Goal: Information Seeking & Learning: Learn about a topic

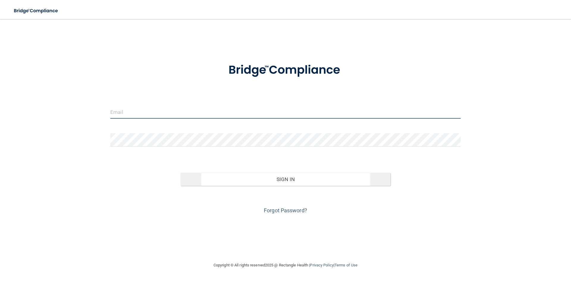
type input "[EMAIL_ADDRESS][DOMAIN_NAME]"
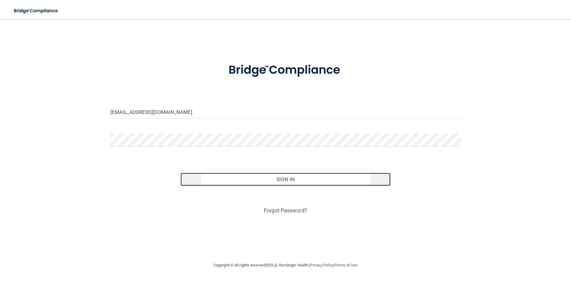
drag, startPoint x: 278, startPoint y: 182, endPoint x: 275, endPoint y: 180, distance: 3.5
click at [278, 182] on button "Sign In" at bounding box center [286, 179] width 210 height 13
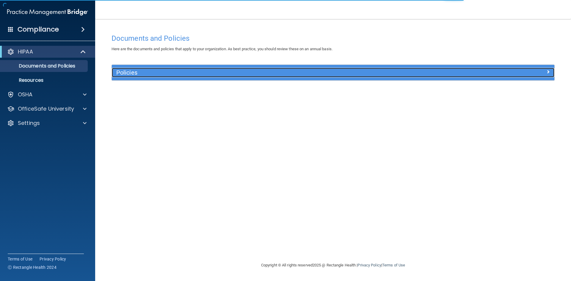
click at [183, 74] on h5 "Policies" at bounding box center [277, 72] width 323 height 7
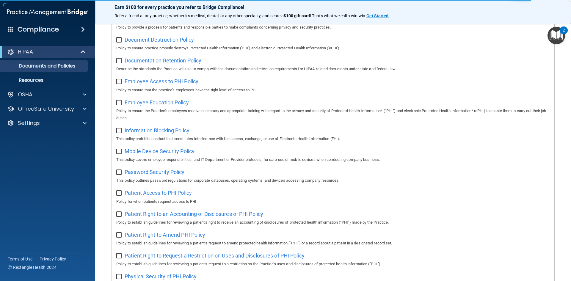
scroll to position [149, 0]
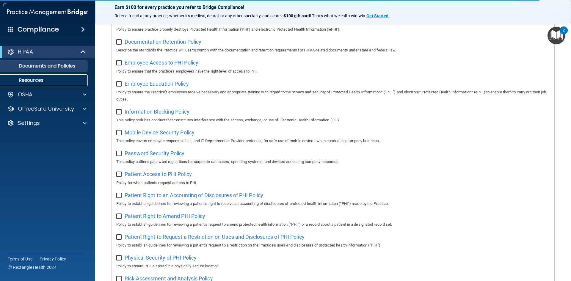
click at [46, 77] on link "Resources" at bounding box center [41, 80] width 94 height 12
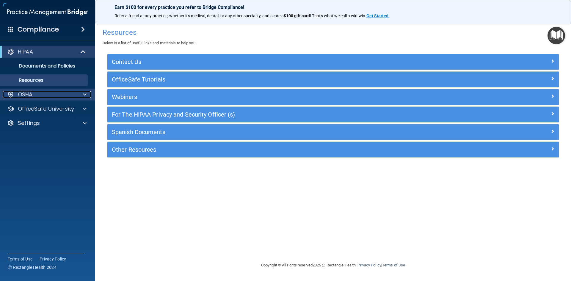
click at [33, 93] on div "OSHA" at bounding box center [40, 94] width 74 height 7
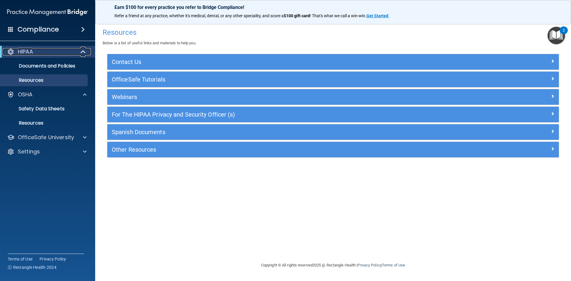
click at [49, 53] on div "HIPAA" at bounding box center [40, 51] width 74 height 7
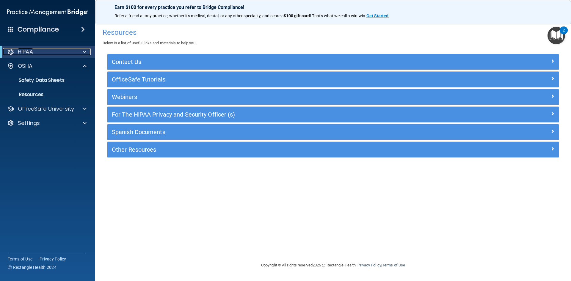
click at [49, 53] on div "HIPAA" at bounding box center [40, 51] width 74 height 7
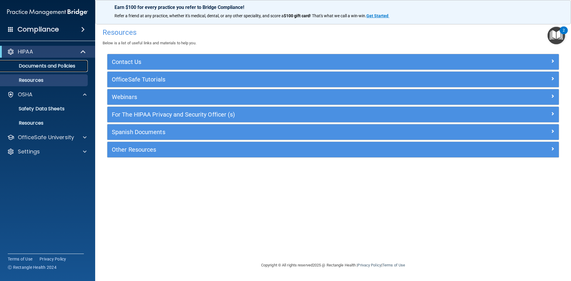
click at [33, 64] on p "Documents and Policies" at bounding box center [44, 66] width 81 height 6
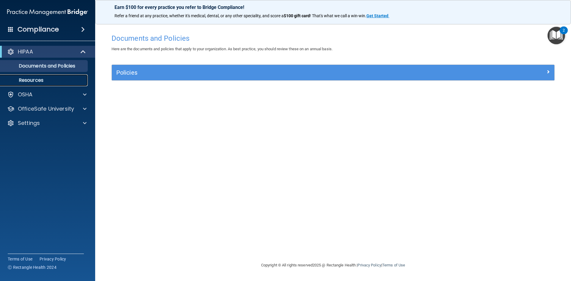
click at [30, 78] on p "Resources" at bounding box center [44, 80] width 81 height 6
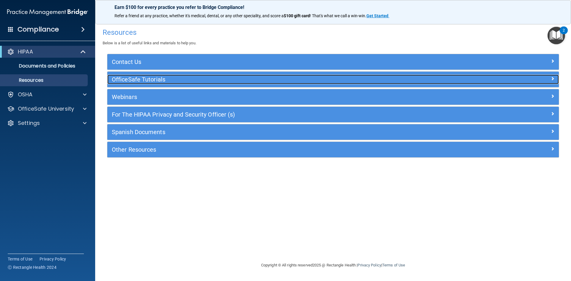
click at [138, 77] on h5 "OfficeSafe Tutorials" at bounding box center [277, 79] width 330 height 7
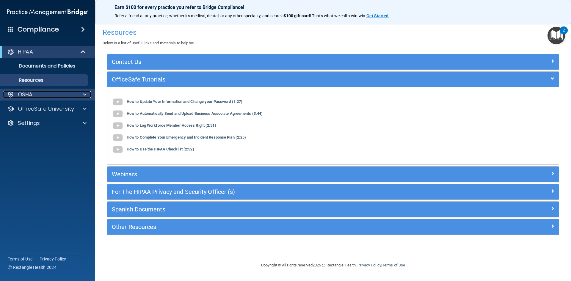
click at [24, 96] on p "OSHA" at bounding box center [25, 94] width 15 height 7
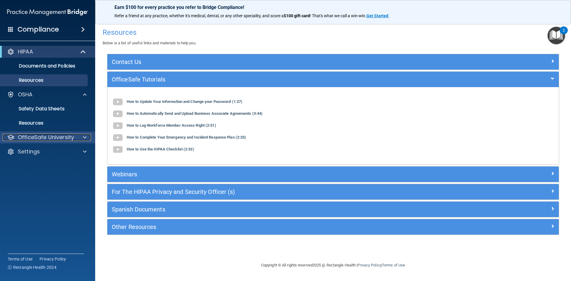
click at [37, 134] on p "OfficeSafe University" at bounding box center [46, 137] width 56 height 7
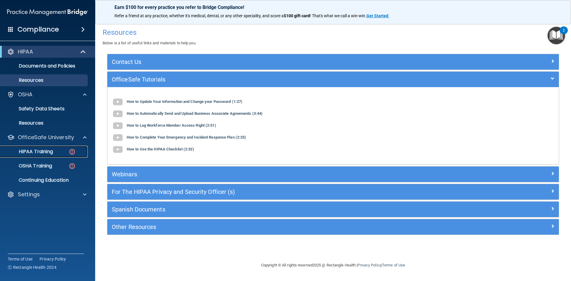
click at [44, 153] on p "HIPAA Training" at bounding box center [28, 152] width 49 height 6
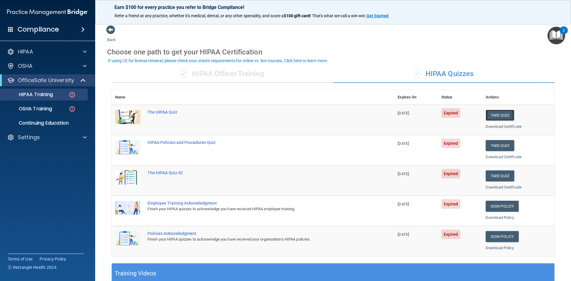
click at [498, 114] on button "Take Quiz" at bounding box center [500, 115] width 29 height 11
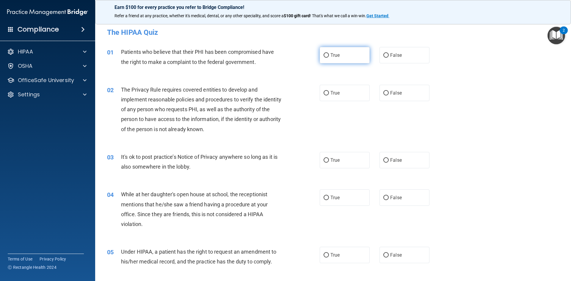
click at [337, 57] on span "True" at bounding box center [335, 55] width 9 height 6
click at [329, 57] on input "True" at bounding box center [326, 55] width 5 height 4
radio input "true"
click at [331, 93] on span "True" at bounding box center [335, 93] width 9 height 6
click at [329, 93] on input "True" at bounding box center [326, 93] width 5 height 4
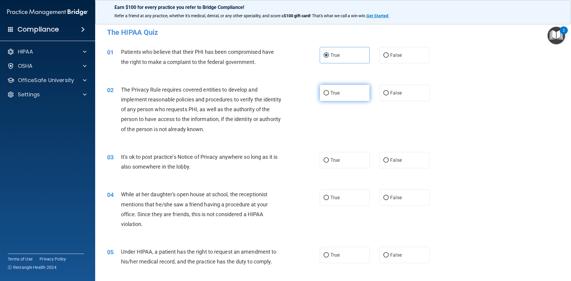
radio input "true"
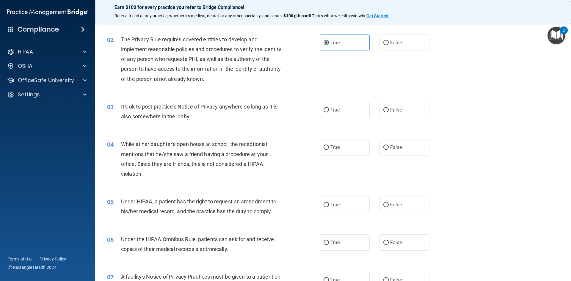
scroll to position [60, 0]
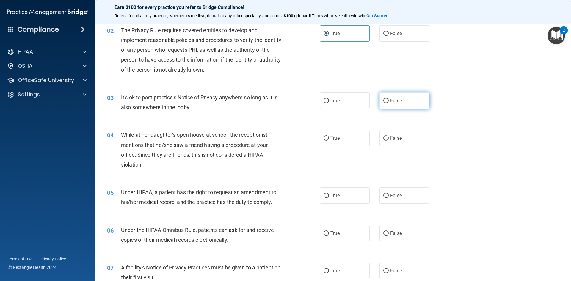
click at [407, 106] on label "False" at bounding box center [405, 101] width 50 height 16
click at [389, 103] on input "False" at bounding box center [386, 101] width 5 height 4
radio input "true"
drag, startPoint x: 408, startPoint y: 137, endPoint x: 408, endPoint y: 160, distance: 23.2
click at [408, 137] on label "False" at bounding box center [405, 138] width 50 height 16
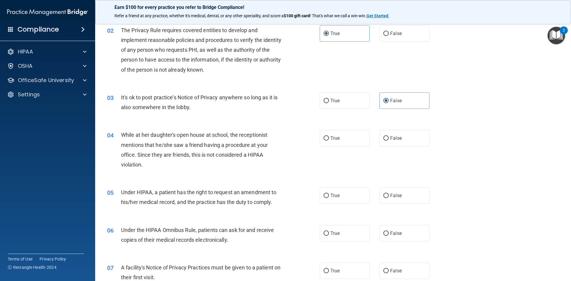
click at [389, 137] on input "False" at bounding box center [386, 138] width 5 height 4
radio input "true"
click at [399, 196] on span "False" at bounding box center [396, 196] width 12 height 6
click at [389, 196] on input "False" at bounding box center [386, 196] width 5 height 4
radio input "true"
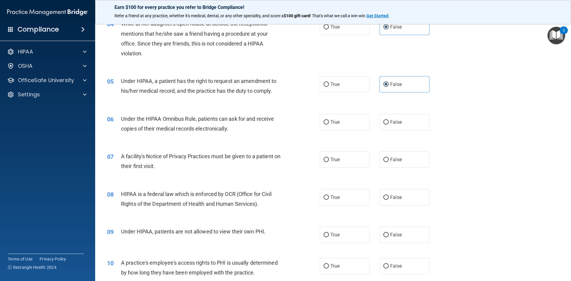
scroll to position [179, 0]
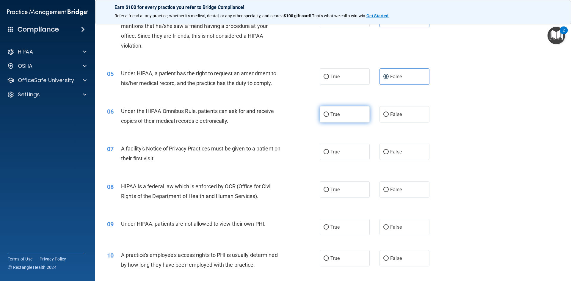
drag, startPoint x: 343, startPoint y: 112, endPoint x: 341, endPoint y: 118, distance: 6.4
click at [342, 113] on label "True" at bounding box center [345, 114] width 50 height 16
click at [329, 113] on input "True" at bounding box center [326, 114] width 5 height 4
radio input "true"
click at [335, 151] on span "True" at bounding box center [335, 152] width 9 height 6
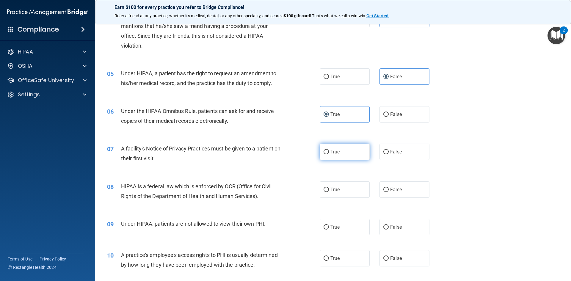
click at [329, 151] on input "True" at bounding box center [326, 152] width 5 height 4
radio input "true"
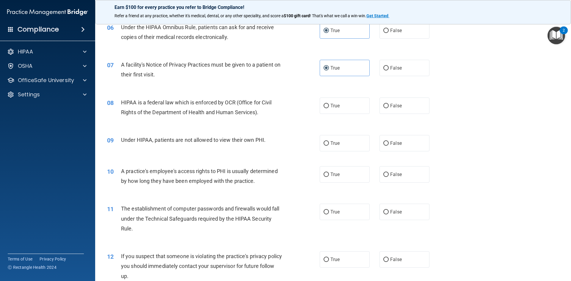
scroll to position [268, 0]
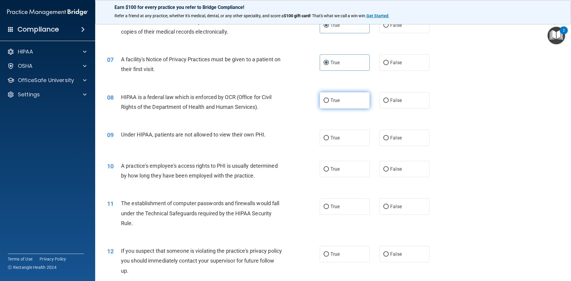
drag, startPoint x: 327, startPoint y: 104, endPoint x: 330, endPoint y: 105, distance: 3.8
click at [328, 104] on label "True" at bounding box center [345, 100] width 50 height 16
click at [328, 103] on input "True" at bounding box center [326, 101] width 5 height 4
radio input "true"
click at [381, 135] on label "False" at bounding box center [405, 138] width 50 height 16
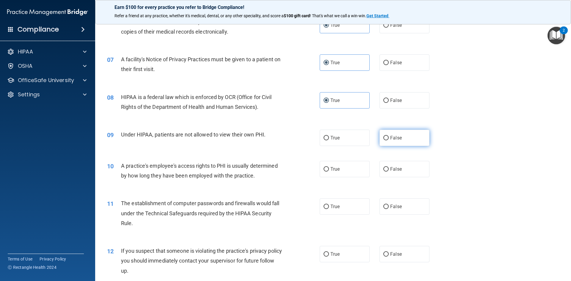
click at [384, 136] on input "False" at bounding box center [386, 138] width 5 height 4
radio input "true"
click at [383, 166] on label "False" at bounding box center [405, 169] width 50 height 16
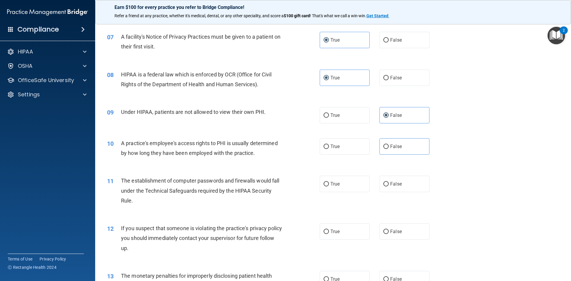
scroll to position [327, 0]
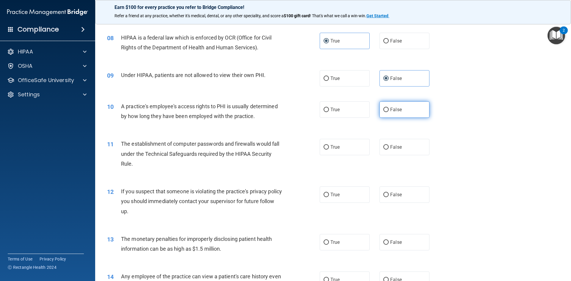
click at [384, 110] on input "False" at bounding box center [386, 110] width 5 height 4
radio input "true"
click at [333, 148] on span "True" at bounding box center [335, 147] width 9 height 6
click at [329, 148] on input "True" at bounding box center [326, 147] width 5 height 4
radio input "true"
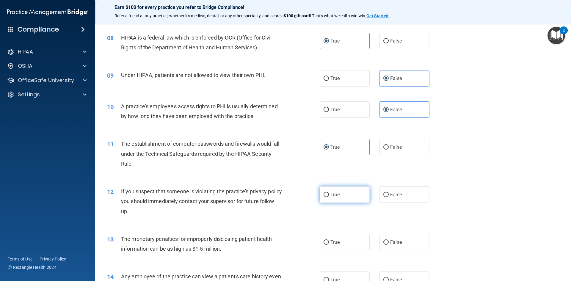
click at [328, 194] on label "True" at bounding box center [345, 195] width 50 height 16
click at [328, 194] on input "True" at bounding box center [326, 195] width 5 height 4
radio input "true"
drag, startPoint x: 337, startPoint y: 244, endPoint x: 343, endPoint y: 215, distance: 29.7
click at [337, 243] on span "True" at bounding box center [335, 243] width 9 height 6
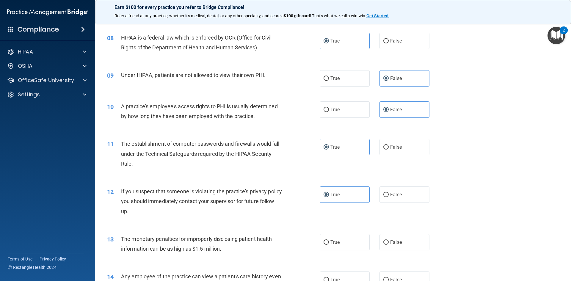
click at [329, 243] on input "True" at bounding box center [326, 242] width 5 height 4
radio input "true"
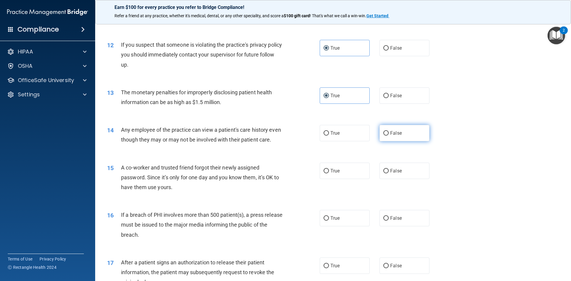
scroll to position [476, 0]
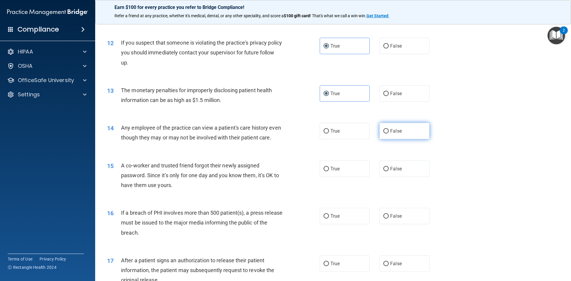
drag, startPoint x: 382, startPoint y: 130, endPoint x: 385, endPoint y: 134, distance: 4.8
click at [384, 130] on input "False" at bounding box center [386, 131] width 5 height 4
radio input "true"
click at [393, 177] on label "False" at bounding box center [405, 169] width 50 height 16
click at [389, 171] on input "False" at bounding box center [386, 169] width 5 height 4
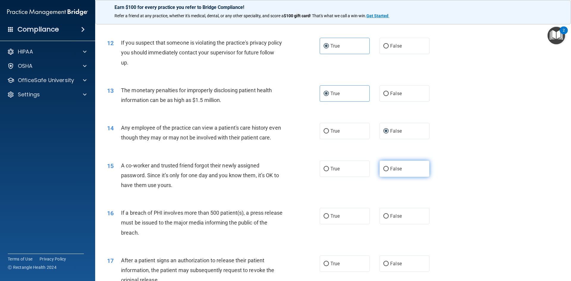
radio input "true"
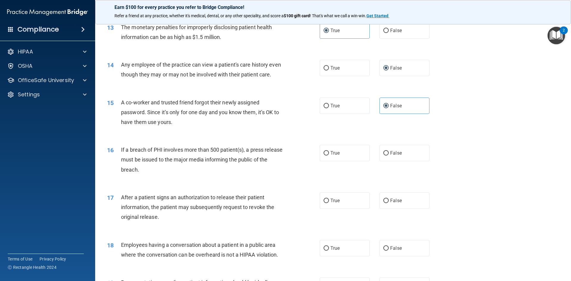
scroll to position [565, 0]
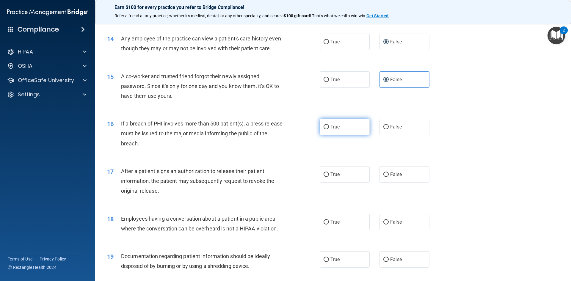
drag, startPoint x: 329, startPoint y: 135, endPoint x: 332, endPoint y: 134, distance: 3.3
click at [331, 130] on span "True" at bounding box center [335, 127] width 9 height 6
click at [329, 129] on input "True" at bounding box center [326, 127] width 5 height 4
radio input "true"
drag, startPoint x: 326, startPoint y: 185, endPoint x: 333, endPoint y: 184, distance: 6.9
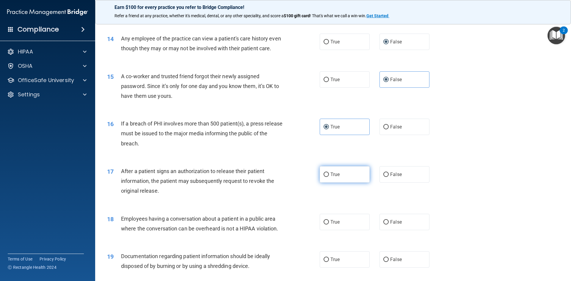
click at [326, 177] on input "True" at bounding box center [326, 175] width 5 height 4
radio input "true"
click at [386, 225] on input "False" at bounding box center [386, 222] width 5 height 4
radio input "true"
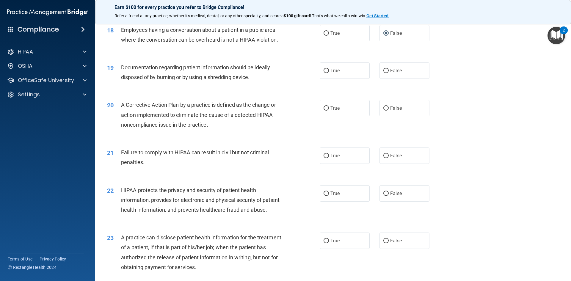
scroll to position [744, 0]
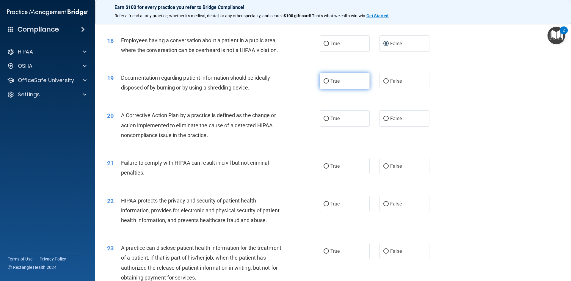
drag, startPoint x: 333, startPoint y: 94, endPoint x: 339, endPoint y: 96, distance: 6.3
click at [333, 89] on label "True" at bounding box center [345, 81] width 50 height 16
click at [329, 84] on input "True" at bounding box center [326, 81] width 5 height 4
radio input "true"
click at [332, 121] on span "True" at bounding box center [335, 119] width 9 height 6
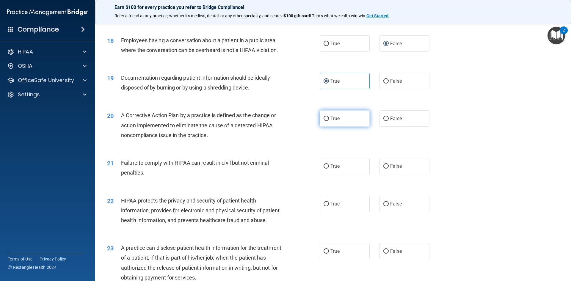
click at [329, 121] on input "True" at bounding box center [326, 119] width 5 height 4
radio input "true"
click at [397, 169] on span "False" at bounding box center [396, 166] width 12 height 6
click at [389, 169] on input "False" at bounding box center [386, 166] width 5 height 4
radio input "true"
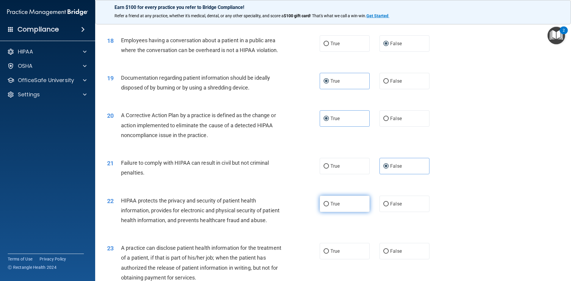
click at [347, 212] on label "True" at bounding box center [345, 204] width 50 height 16
click at [329, 207] on input "True" at bounding box center [326, 204] width 5 height 4
radio input "true"
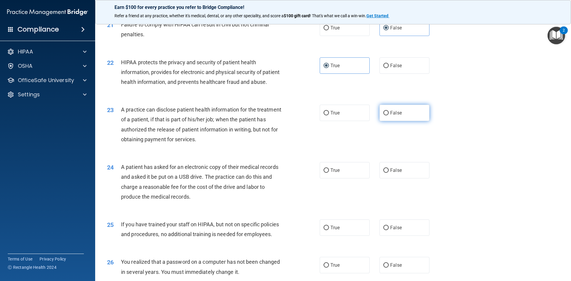
scroll to position [893, 0]
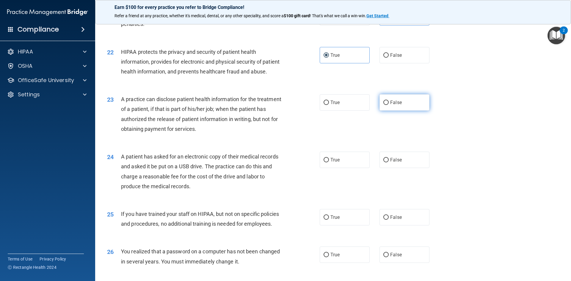
drag, startPoint x: 390, startPoint y: 121, endPoint x: 393, endPoint y: 125, distance: 5.0
click at [390, 105] on span "False" at bounding box center [396, 103] width 12 height 6
click at [389, 105] on input "False" at bounding box center [386, 103] width 5 height 4
radio input "true"
click at [337, 168] on label "True" at bounding box center [345, 160] width 50 height 16
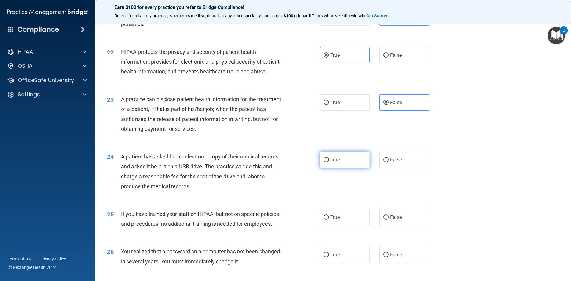
click at [329, 162] on input "True" at bounding box center [326, 160] width 5 height 4
radio input "true"
click at [390, 220] on span "False" at bounding box center [396, 218] width 12 height 6
click at [389, 220] on input "False" at bounding box center [386, 217] width 5 height 4
radio input "true"
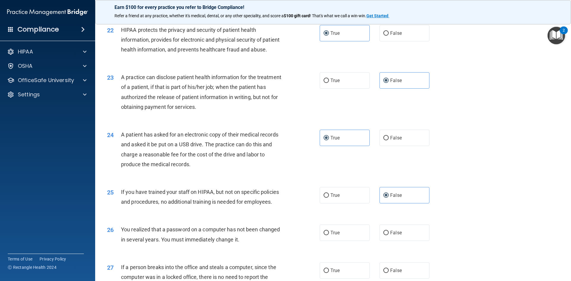
scroll to position [982, 0]
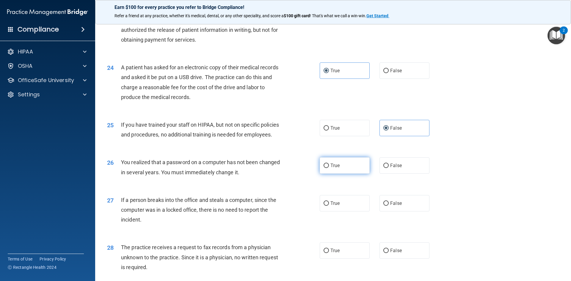
drag, startPoint x: 335, startPoint y: 184, endPoint x: 338, endPoint y: 185, distance: 4.0
click at [335, 168] on span "True" at bounding box center [335, 166] width 9 height 6
click at [329, 168] on input "True" at bounding box center [326, 166] width 5 height 4
radio input "true"
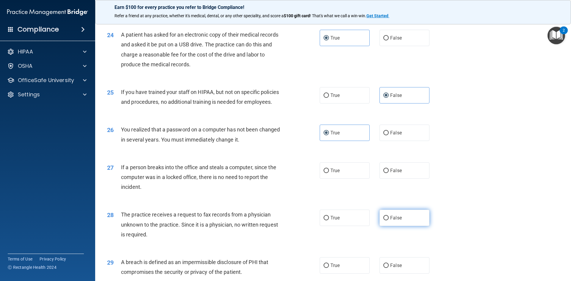
scroll to position [1101, 0]
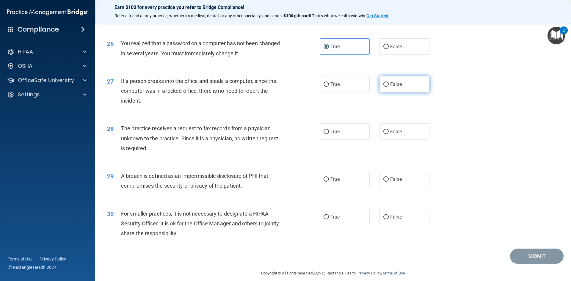
drag, startPoint x: 387, startPoint y: 101, endPoint x: 393, endPoint y: 107, distance: 7.8
click at [389, 93] on label "False" at bounding box center [405, 84] width 50 height 16
click at [396, 135] on span "False" at bounding box center [396, 132] width 12 height 6
click at [389, 134] on input "False" at bounding box center [386, 132] width 5 height 4
radio input "true"
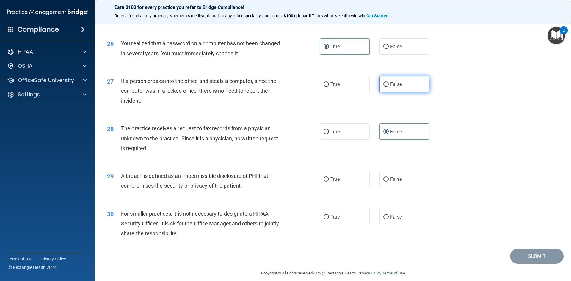
drag, startPoint x: 404, startPoint y: 98, endPoint x: 402, endPoint y: 109, distance: 11.2
click at [405, 93] on label "False" at bounding box center [405, 84] width 50 height 16
click at [389, 87] on input "False" at bounding box center [386, 84] width 5 height 4
radio input "true"
click at [342, 187] on label "True" at bounding box center [345, 179] width 50 height 16
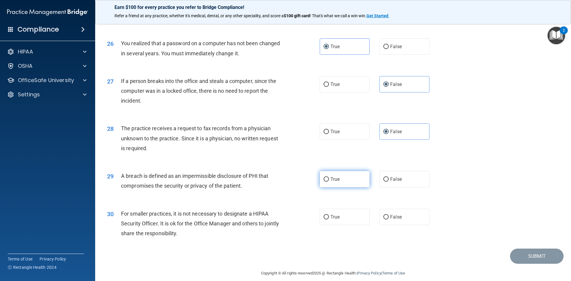
click at [329, 182] on input "True" at bounding box center [326, 179] width 5 height 4
radio input "true"
click at [393, 220] on span "False" at bounding box center [396, 217] width 12 height 6
click at [389, 220] on input "False" at bounding box center [386, 217] width 5 height 4
radio input "true"
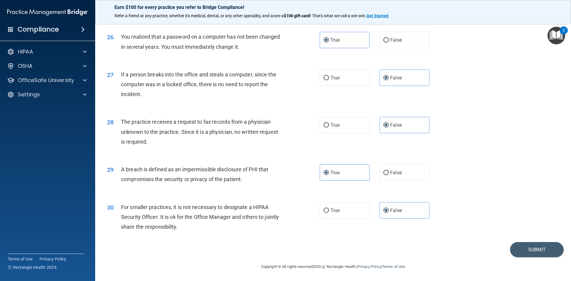
scroll to position [1127, 0]
click at [529, 250] on button "Submit" at bounding box center [537, 249] width 54 height 15
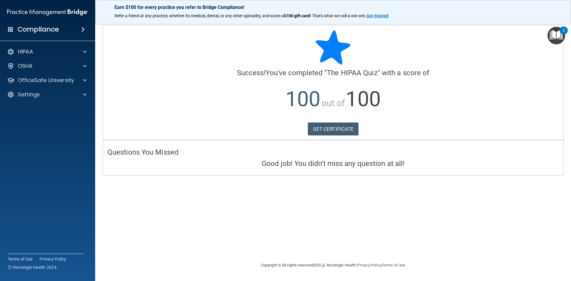
click at [35, 87] on div "HIPAA Documents and Policies Report an Incident Business Associates Emergency P…" at bounding box center [48, 74] width 96 height 62
click at [39, 84] on p "OfficeSafe University" at bounding box center [46, 80] width 56 height 7
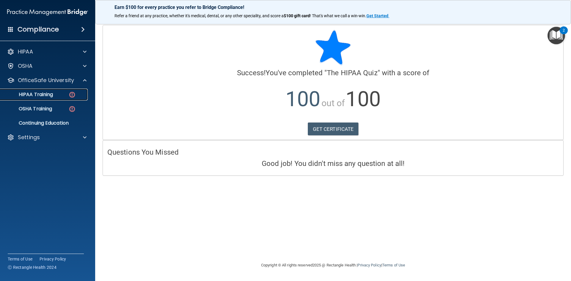
click at [46, 92] on p "HIPAA Training" at bounding box center [28, 95] width 49 height 6
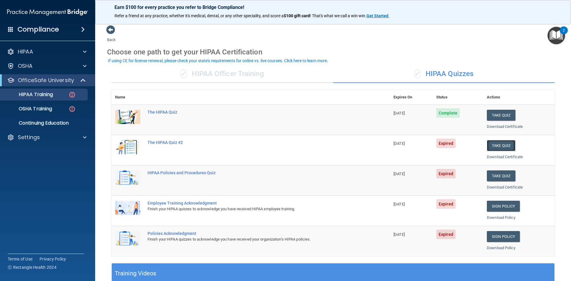
click at [496, 144] on button "Take Quiz" at bounding box center [501, 145] width 29 height 11
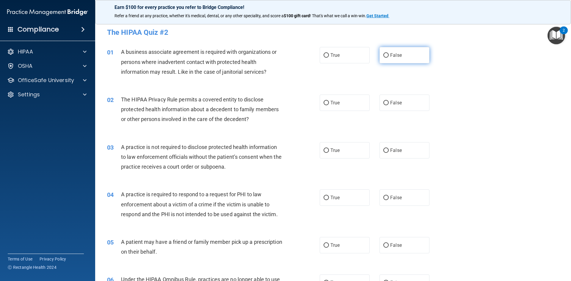
click at [385, 60] on label "False" at bounding box center [405, 55] width 50 height 16
click at [385, 58] on input "False" at bounding box center [386, 55] width 5 height 4
radio input "true"
click at [328, 103] on label "True" at bounding box center [345, 103] width 50 height 16
click at [328, 103] on input "True" at bounding box center [326, 103] width 5 height 4
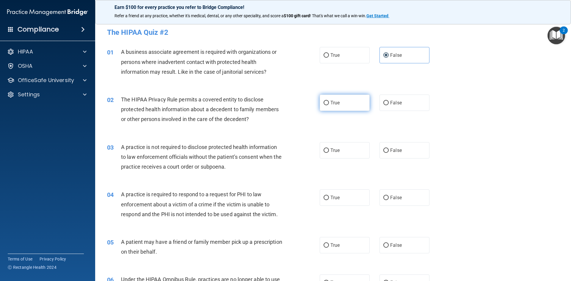
radio input "true"
click at [390, 144] on label "False" at bounding box center [405, 150] width 50 height 16
click at [389, 149] on input "False" at bounding box center [386, 151] width 5 height 4
radio input "true"
drag, startPoint x: 346, startPoint y: 192, endPoint x: 344, endPoint y: 203, distance: 11.4
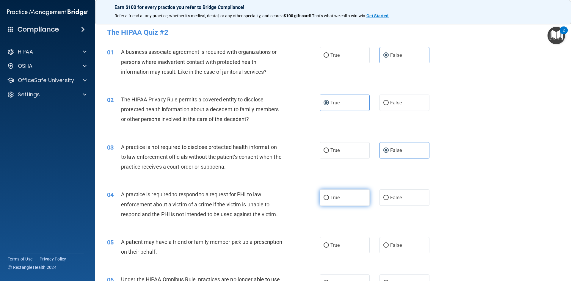
click at [346, 192] on label "True" at bounding box center [345, 198] width 50 height 16
click at [329, 196] on input "True" at bounding box center [326, 198] width 5 height 4
radio input "true"
click at [348, 243] on label "True" at bounding box center [345, 245] width 50 height 16
click at [329, 243] on input "True" at bounding box center [326, 245] width 5 height 4
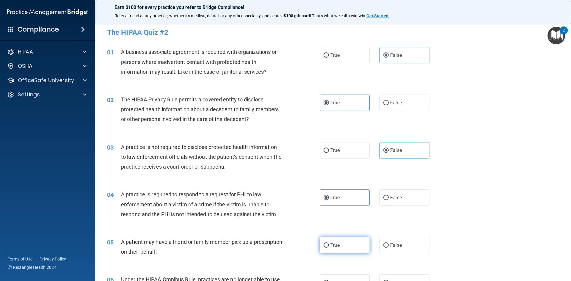
radio input "true"
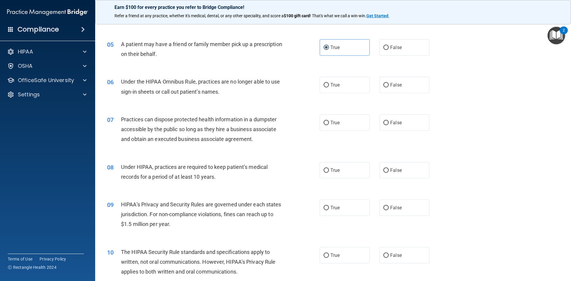
scroll to position [208, 0]
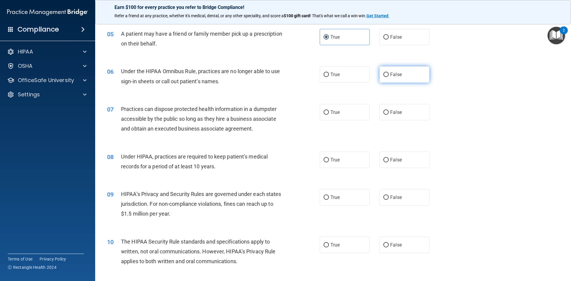
click at [384, 76] on input "False" at bounding box center [386, 75] width 5 height 4
radio input "true"
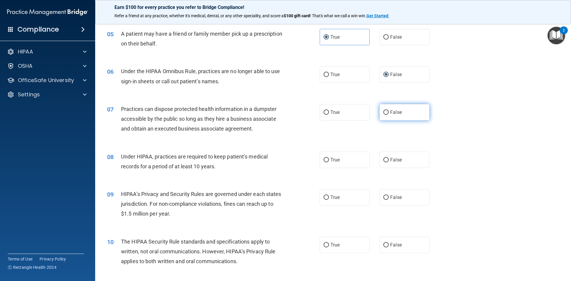
click at [392, 115] on span "False" at bounding box center [396, 113] width 12 height 6
click at [389, 115] on input "False" at bounding box center [386, 112] width 5 height 4
radio input "true"
click at [390, 162] on span "False" at bounding box center [396, 160] width 12 height 6
click at [388, 162] on input "False" at bounding box center [386, 160] width 5 height 4
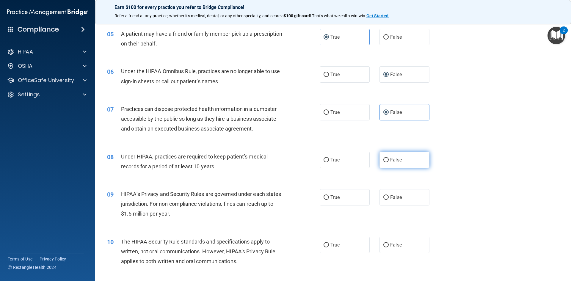
radio input "true"
click at [399, 201] on label "False" at bounding box center [405, 197] width 50 height 16
click at [389, 200] on input "False" at bounding box center [386, 198] width 5 height 4
radio input "true"
drag, startPoint x: 343, startPoint y: 251, endPoint x: 346, endPoint y: 243, distance: 8.8
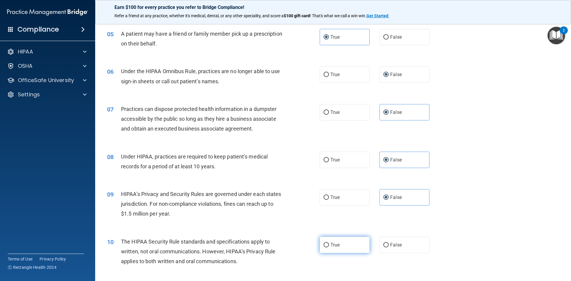
click at [343, 251] on label "True" at bounding box center [345, 245] width 50 height 16
click at [329, 248] on input "True" at bounding box center [326, 245] width 5 height 4
radio input "true"
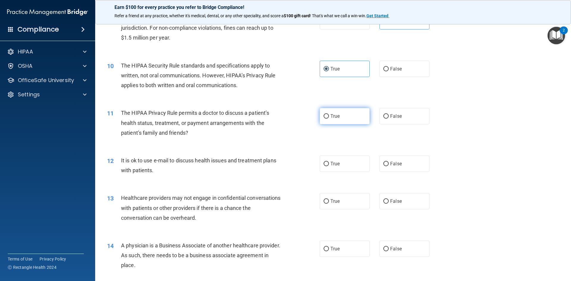
scroll to position [387, 0]
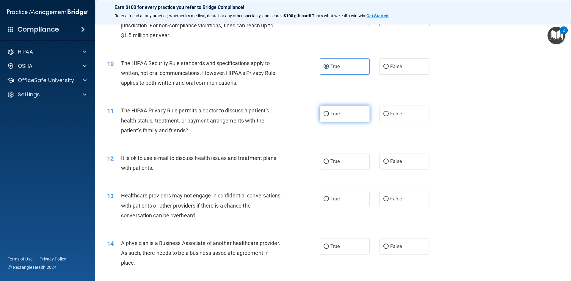
click at [338, 115] on label "True" at bounding box center [345, 114] width 50 height 16
click at [329, 115] on input "True" at bounding box center [326, 114] width 5 height 4
radio input "true"
click at [342, 156] on label "True" at bounding box center [345, 161] width 50 height 16
click at [329, 160] on input "True" at bounding box center [326, 162] width 5 height 4
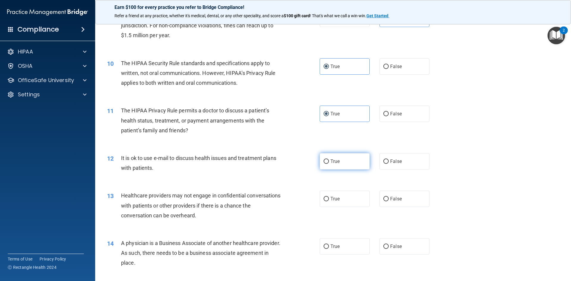
radio input "true"
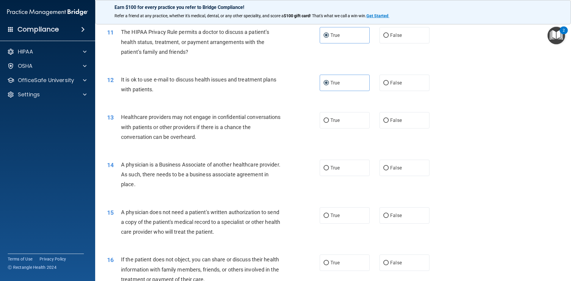
scroll to position [476, 0]
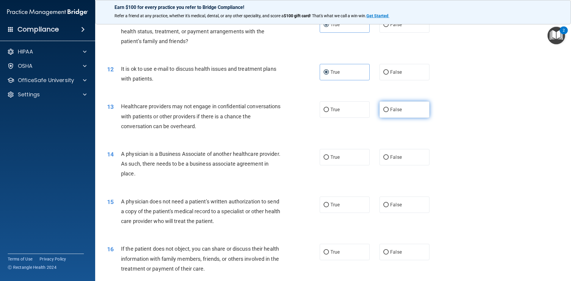
drag, startPoint x: 396, startPoint y: 110, endPoint x: 399, endPoint y: 115, distance: 6.8
click at [398, 110] on span "False" at bounding box center [396, 110] width 12 height 6
click at [389, 110] on input "False" at bounding box center [386, 110] width 5 height 4
radio input "true"
click at [402, 159] on label "False" at bounding box center [405, 157] width 50 height 16
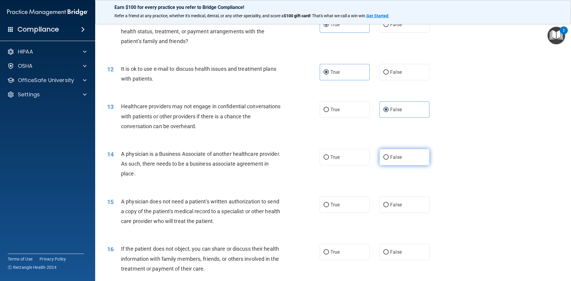
click at [389, 159] on input "False" at bounding box center [386, 157] width 5 height 4
radio input "true"
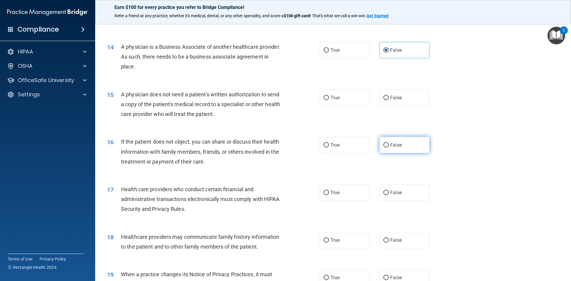
scroll to position [595, 0]
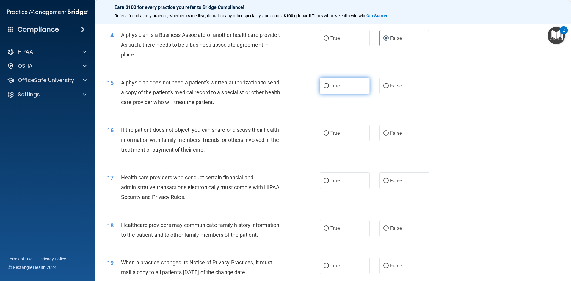
click at [336, 90] on label "True" at bounding box center [345, 86] width 50 height 16
click at [329, 88] on input "True" at bounding box center [326, 86] width 5 height 4
radio input "true"
click at [328, 138] on label "True" at bounding box center [345, 133] width 50 height 16
click at [328, 136] on input "True" at bounding box center [326, 133] width 5 height 4
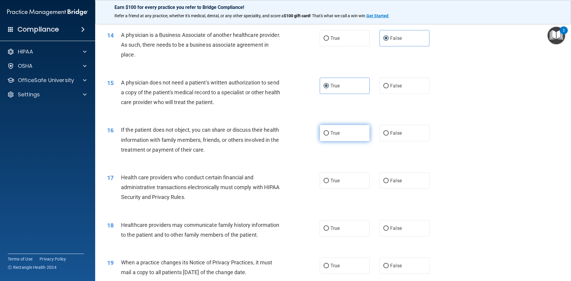
radio input "true"
click at [340, 180] on label "True" at bounding box center [345, 181] width 50 height 16
click at [329, 180] on input "True" at bounding box center [326, 181] width 5 height 4
radio input "true"
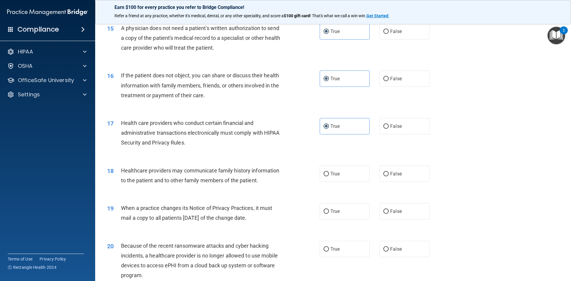
scroll to position [655, 0]
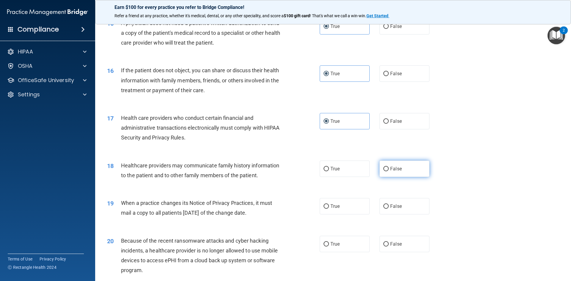
click at [407, 166] on label "False" at bounding box center [405, 169] width 50 height 16
click at [389, 167] on input "False" at bounding box center [386, 169] width 5 height 4
radio input "true"
drag, startPoint x: 408, startPoint y: 203, endPoint x: 405, endPoint y: 224, distance: 21.0
click at [408, 203] on label "False" at bounding box center [405, 206] width 50 height 16
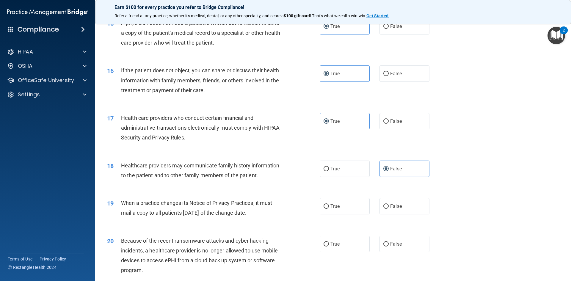
click at [389, 204] on input "False" at bounding box center [386, 206] width 5 height 4
radio input "true"
drag, startPoint x: 399, startPoint y: 251, endPoint x: 431, endPoint y: 220, distance: 44.8
click at [399, 249] on label "False" at bounding box center [405, 244] width 50 height 16
click at [389, 247] on input "False" at bounding box center [386, 244] width 5 height 4
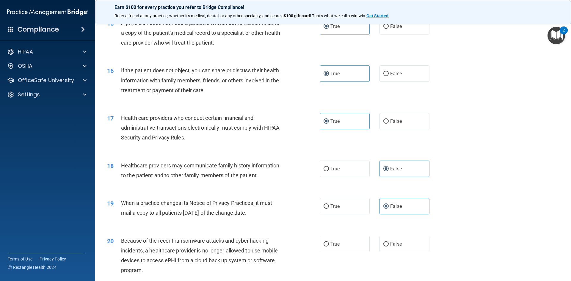
radio input "true"
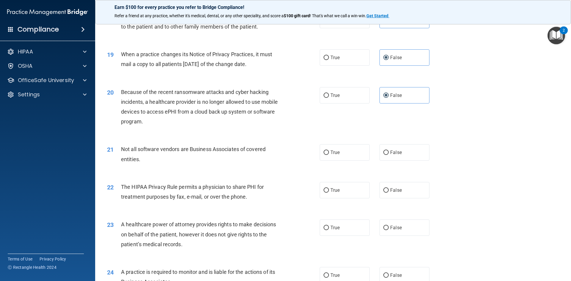
scroll to position [833, 0]
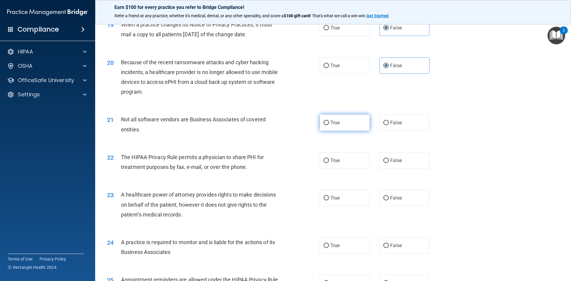
click at [340, 125] on label "True" at bounding box center [345, 123] width 50 height 16
click at [329, 125] on input "True" at bounding box center [326, 123] width 5 height 4
radio input "true"
click at [346, 162] on label "True" at bounding box center [345, 160] width 50 height 16
click at [329, 162] on input "True" at bounding box center [326, 161] width 5 height 4
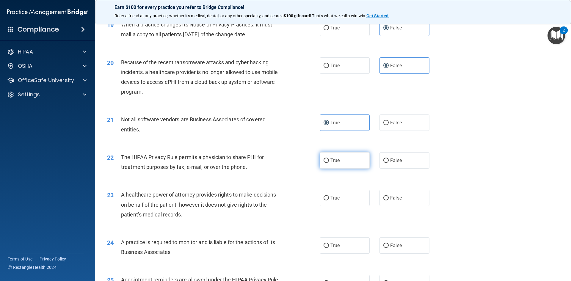
radio input "true"
click at [393, 205] on label "False" at bounding box center [405, 198] width 50 height 16
click at [389, 201] on input "False" at bounding box center [386, 198] width 5 height 4
radio input "true"
click at [405, 240] on label "False" at bounding box center [405, 245] width 50 height 16
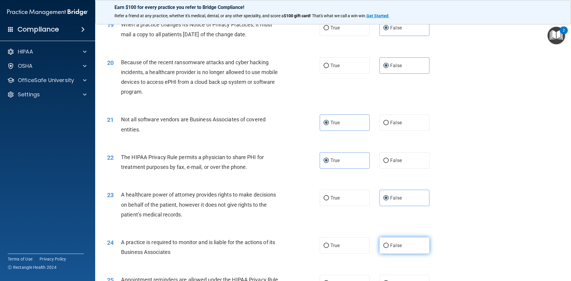
click at [389, 244] on input "False" at bounding box center [386, 246] width 5 height 4
radio input "true"
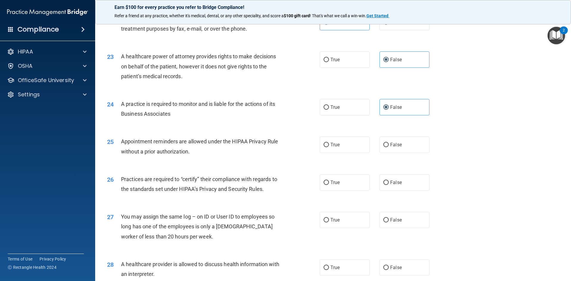
scroll to position [982, 0]
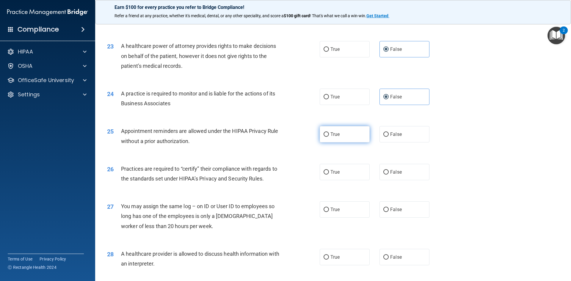
drag, startPoint x: 331, startPoint y: 138, endPoint x: 335, endPoint y: 137, distance: 4.0
click at [331, 138] on label "True" at bounding box center [345, 134] width 50 height 16
click at [329, 137] on input "True" at bounding box center [326, 134] width 5 height 4
radio input "true"
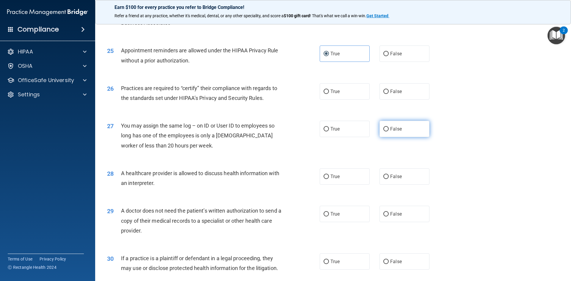
scroll to position [1071, 0]
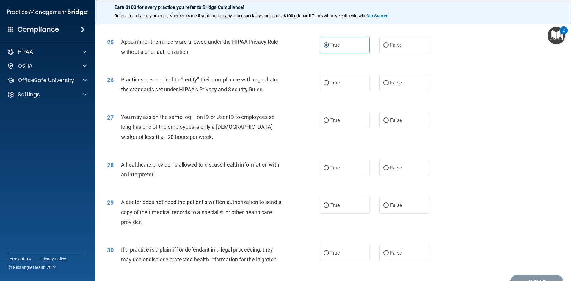
drag, startPoint x: 391, startPoint y: 84, endPoint x: 393, endPoint y: 96, distance: 12.6
click at [392, 84] on span "False" at bounding box center [396, 83] width 12 height 6
click at [387, 115] on label "False" at bounding box center [405, 120] width 50 height 16
click at [387, 118] on input "False" at bounding box center [386, 120] width 5 height 4
radio input "true"
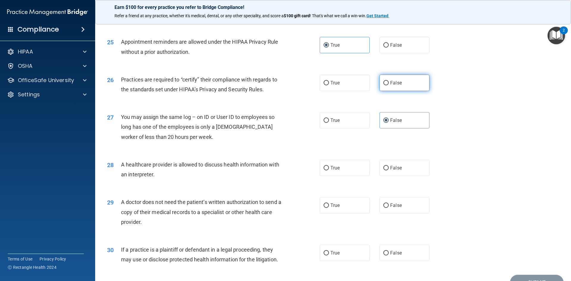
drag, startPoint x: 385, startPoint y: 82, endPoint x: 389, endPoint y: 85, distance: 5.4
click at [385, 82] on input "False" at bounding box center [386, 83] width 5 height 4
radio input "true"
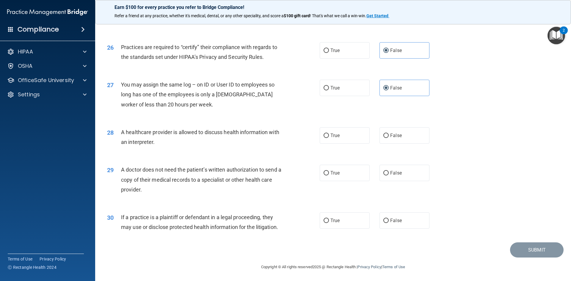
scroll to position [1104, 0]
drag, startPoint x: 323, startPoint y: 133, endPoint x: 326, endPoint y: 136, distance: 4.3
click at [324, 135] on input "True" at bounding box center [326, 135] width 5 height 4
radio input "true"
click at [338, 170] on label "True" at bounding box center [345, 173] width 50 height 16
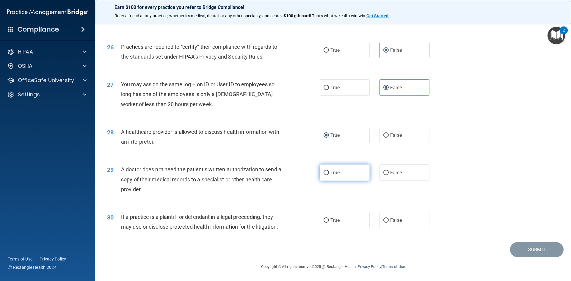
click at [329, 171] on input "True" at bounding box center [326, 173] width 5 height 4
radio input "true"
click at [330, 230] on div "30 If a practice is a plaintiff or defendant in a legal proceeding, they may us…" at bounding box center [333, 223] width 461 height 37
drag, startPoint x: 335, startPoint y: 221, endPoint x: 340, endPoint y: 221, distance: 5.1
click at [335, 220] on span "True" at bounding box center [335, 221] width 9 height 6
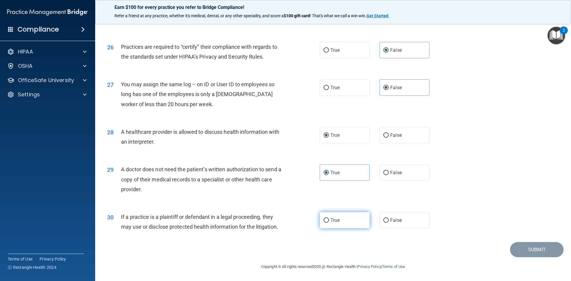
click at [329, 220] on input "True" at bounding box center [326, 220] width 5 height 4
radio input "true"
click at [532, 249] on button "Submit" at bounding box center [537, 249] width 54 height 15
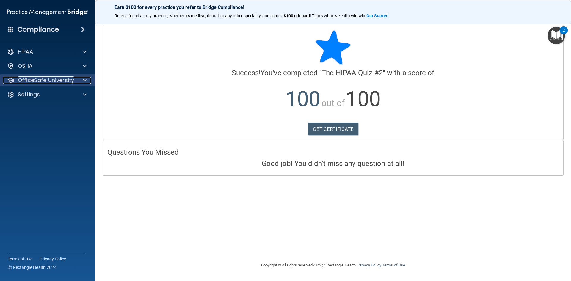
click at [52, 82] on p "OfficeSafe University" at bounding box center [46, 80] width 56 height 7
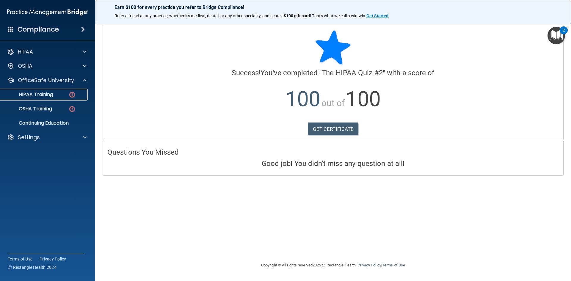
click at [41, 94] on p "HIPAA Training" at bounding box center [28, 95] width 49 height 6
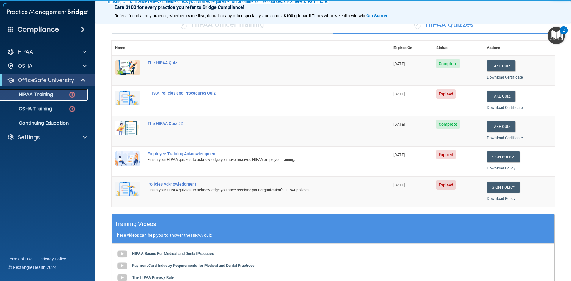
scroll to position [60, 0]
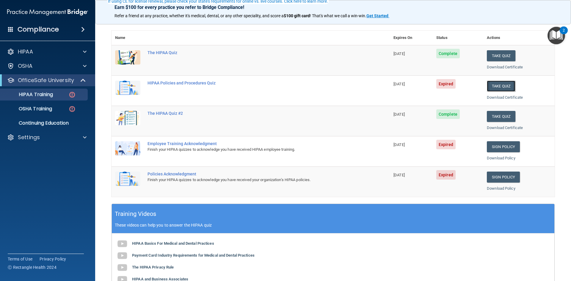
click at [498, 88] on button "Take Quiz" at bounding box center [501, 86] width 29 height 11
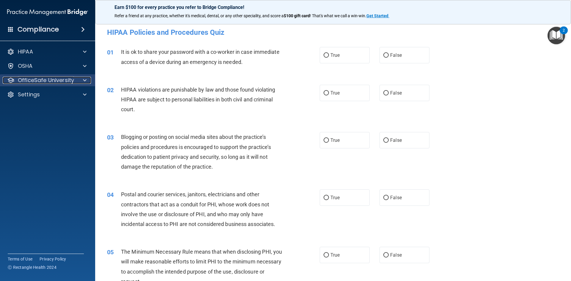
click at [52, 81] on p "OfficeSafe University" at bounding box center [46, 80] width 56 height 7
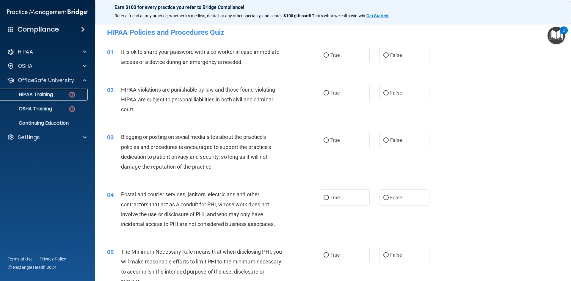
click at [49, 95] on p "HIPAA Training" at bounding box center [28, 95] width 49 height 6
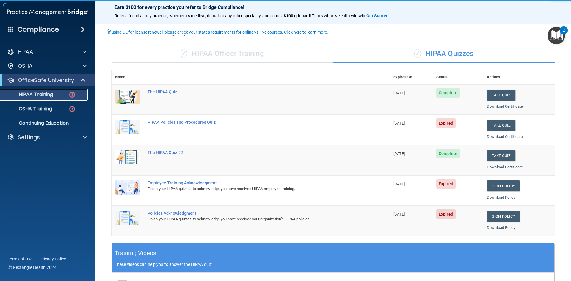
scroll to position [30, 0]
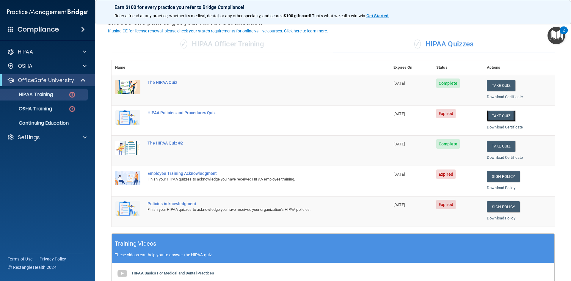
click at [496, 116] on button "Take Quiz" at bounding box center [501, 115] width 29 height 11
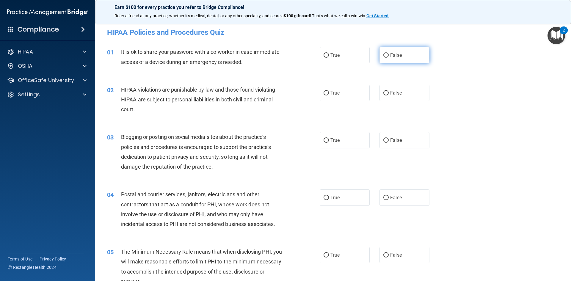
click at [384, 57] on input "False" at bounding box center [386, 55] width 5 height 4
radio input "true"
click at [340, 88] on label "True" at bounding box center [345, 93] width 50 height 16
click at [329, 91] on input "True" at bounding box center [326, 93] width 5 height 4
radio input "true"
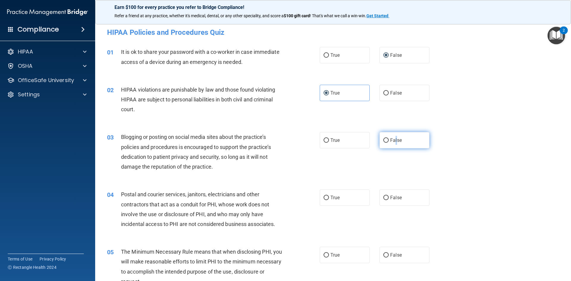
click at [394, 137] on label "False" at bounding box center [405, 140] width 50 height 16
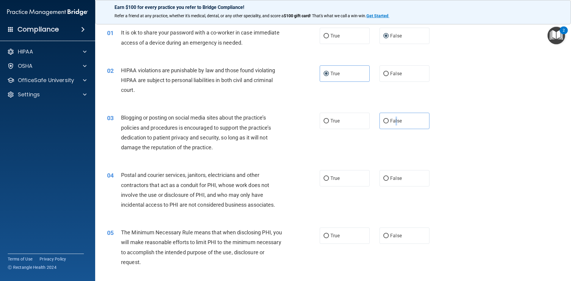
scroll to position [30, 0]
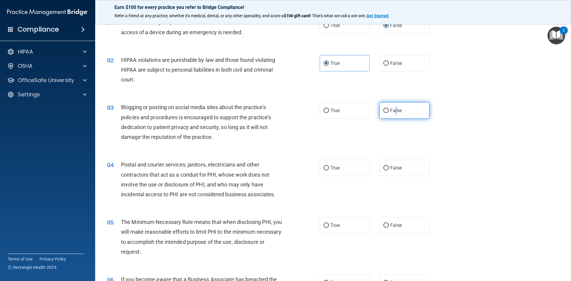
click at [387, 109] on label "False" at bounding box center [405, 110] width 50 height 16
click at [395, 110] on span "False" at bounding box center [396, 111] width 12 height 6
click at [389, 110] on input "False" at bounding box center [386, 111] width 5 height 4
radio input "true"
click at [478, 107] on div "03 Blogging or posting on social media sites about the practice’s policies and …" at bounding box center [333, 123] width 461 height 57
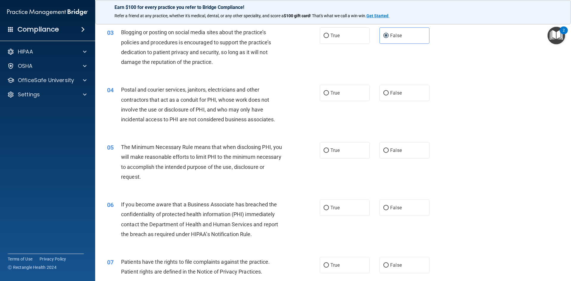
scroll to position [119, 0]
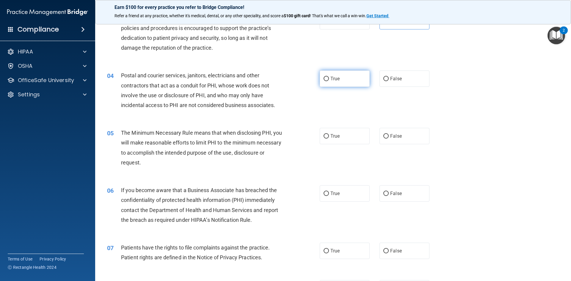
click at [335, 82] on label "True" at bounding box center [345, 79] width 50 height 16
click at [329, 81] on input "True" at bounding box center [326, 79] width 5 height 4
radio input "true"
click at [337, 131] on label "True" at bounding box center [345, 136] width 50 height 16
click at [329, 134] on input "True" at bounding box center [326, 136] width 5 height 4
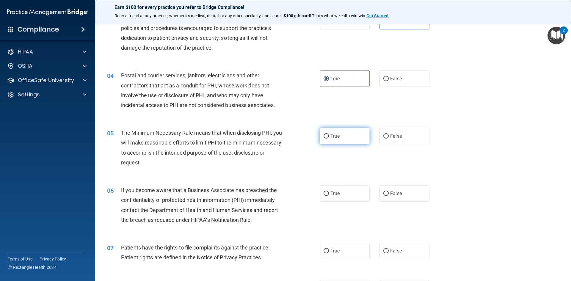
radio input "true"
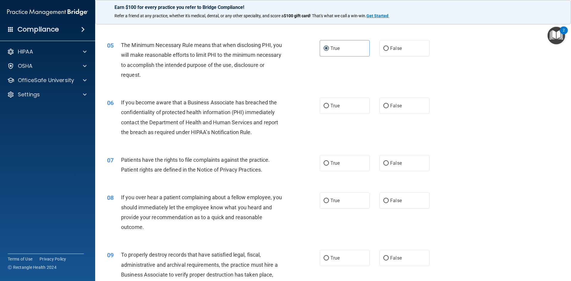
scroll to position [208, 0]
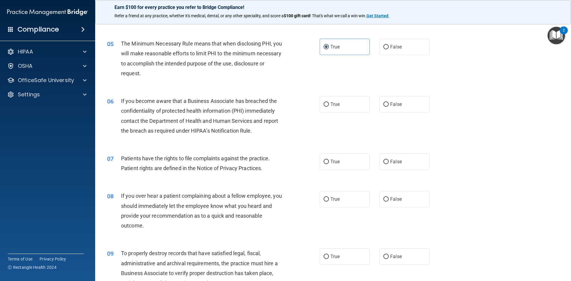
drag, startPoint x: 388, startPoint y: 104, endPoint x: 392, endPoint y: 121, distance: 17.5
click at [390, 104] on span "False" at bounding box center [396, 104] width 12 height 6
click at [388, 104] on input "False" at bounding box center [386, 104] width 5 height 4
radio input "true"
click at [389, 157] on label "False" at bounding box center [405, 162] width 50 height 16
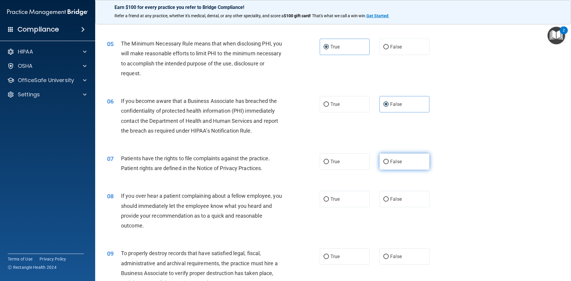
click at [389, 160] on input "False" at bounding box center [386, 162] width 5 height 4
radio input "true"
click at [393, 193] on label "False" at bounding box center [405, 199] width 50 height 16
click at [389, 197] on input "False" at bounding box center [386, 199] width 5 height 4
radio input "true"
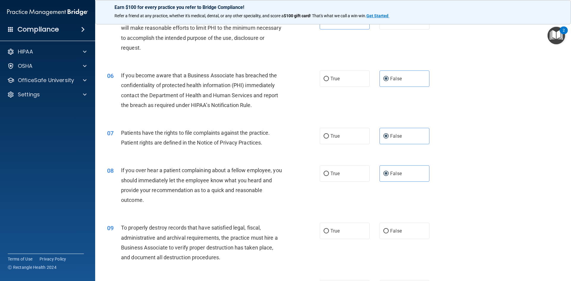
scroll to position [327, 0]
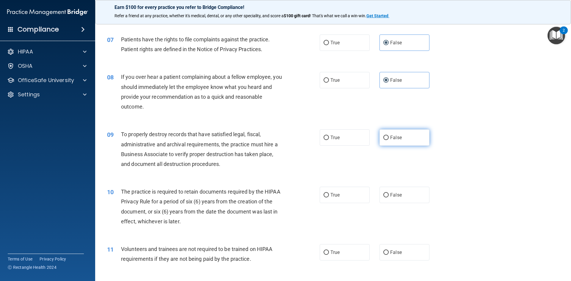
click at [384, 130] on label "False" at bounding box center [405, 137] width 50 height 16
click at [384, 136] on input "False" at bounding box center [386, 138] width 5 height 4
radio input "true"
drag, startPoint x: 342, startPoint y: 197, endPoint x: 346, endPoint y: 196, distance: 3.8
click at [342, 196] on label "True" at bounding box center [345, 195] width 50 height 16
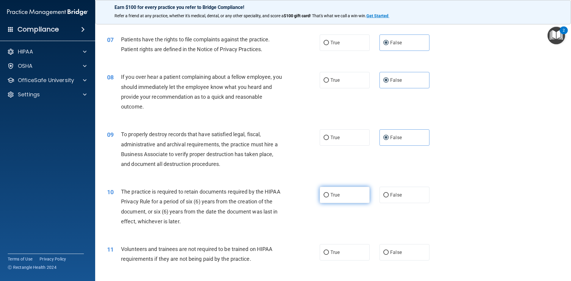
click at [329, 196] on input "True" at bounding box center [326, 195] width 5 height 4
radio input "true"
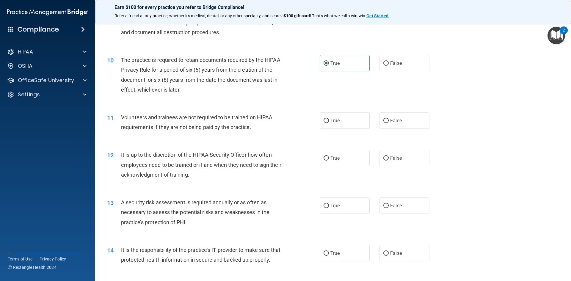
scroll to position [476, 0]
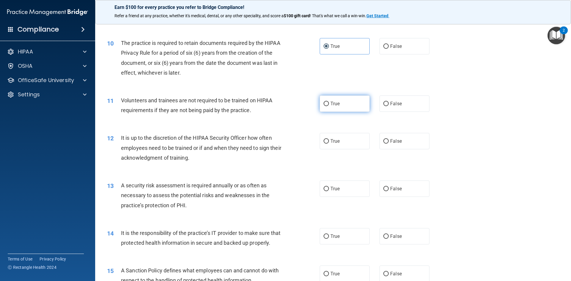
click at [348, 103] on label "True" at bounding box center [345, 104] width 50 height 16
click at [329, 103] on input "True" at bounding box center [326, 104] width 5 height 4
radio input "true"
click at [339, 138] on label "True" at bounding box center [345, 141] width 50 height 16
click at [329, 139] on input "True" at bounding box center [326, 141] width 5 height 4
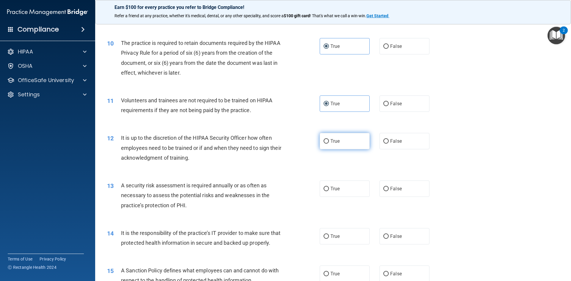
radio input "true"
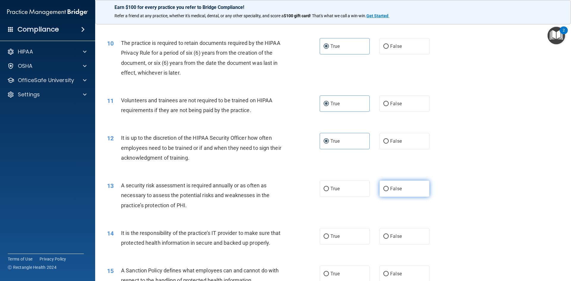
click at [404, 188] on label "False" at bounding box center [405, 189] width 50 height 16
click at [389, 188] on input "False" at bounding box center [386, 189] width 5 height 4
radio input "true"
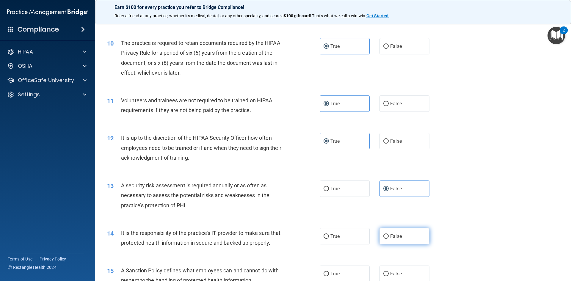
click at [400, 230] on label "False" at bounding box center [405, 236] width 50 height 16
click at [389, 235] on input "False" at bounding box center [386, 237] width 5 height 4
radio input "true"
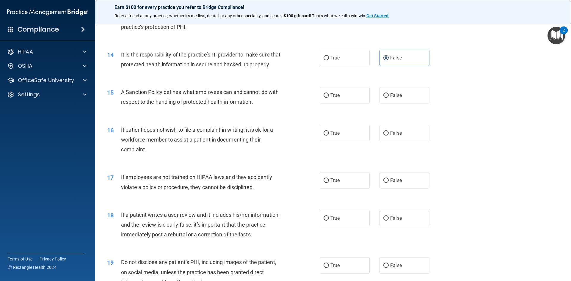
scroll to position [685, 0]
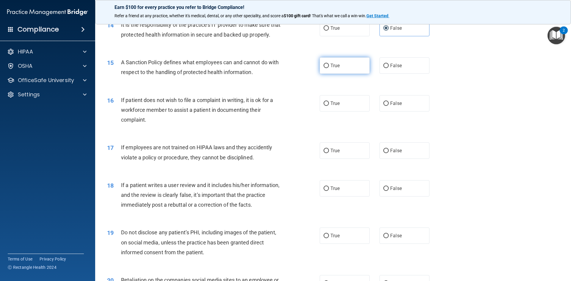
click at [346, 74] on label "True" at bounding box center [345, 65] width 50 height 16
click at [329, 68] on input "True" at bounding box center [326, 66] width 5 height 4
radio input "true"
click at [343, 112] on label "True" at bounding box center [345, 103] width 50 height 16
click at [329, 106] on input "True" at bounding box center [326, 103] width 5 height 4
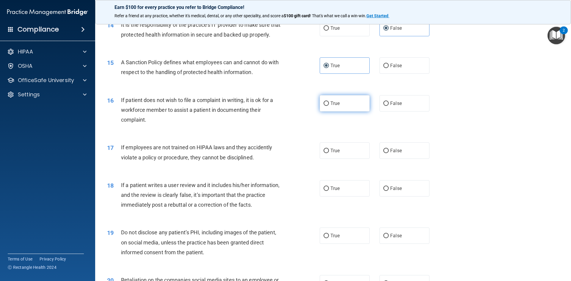
radio input "true"
click at [341, 157] on label "True" at bounding box center [345, 151] width 50 height 16
click at [329, 153] on input "True" at bounding box center [326, 151] width 5 height 4
radio input "true"
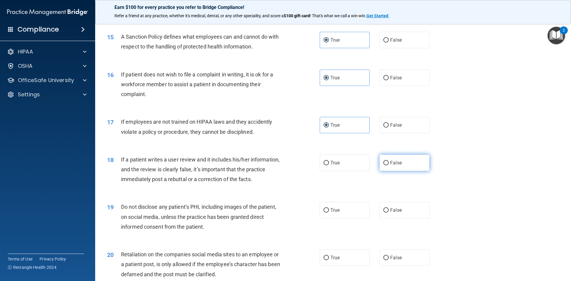
scroll to position [744, 0]
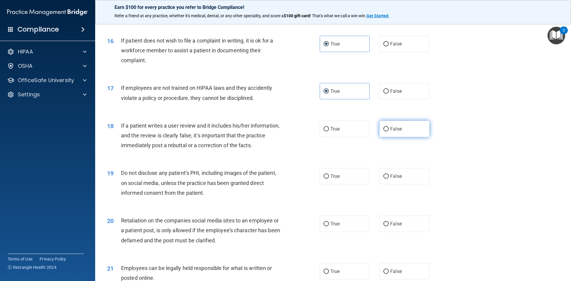
click at [419, 137] on label "False" at bounding box center [405, 129] width 50 height 16
click at [389, 132] on input "False" at bounding box center [386, 129] width 5 height 4
radio input "true"
drag, startPoint x: 415, startPoint y: 179, endPoint x: 416, endPoint y: 184, distance: 5.0
click at [415, 179] on label "False" at bounding box center [405, 176] width 50 height 16
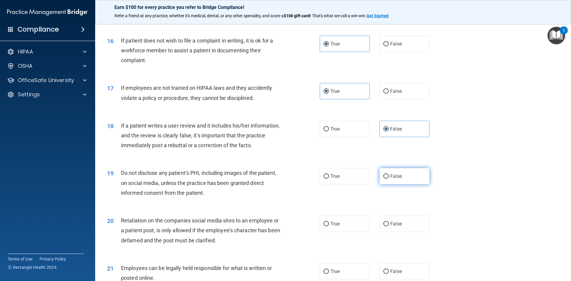
click at [389, 179] on input "False" at bounding box center [386, 176] width 5 height 4
radio input "true"
click at [405, 225] on div "20 Retaliation on the companies social media sites to an employee or a patient …" at bounding box center [333, 232] width 461 height 48
drag, startPoint x: 414, startPoint y: 232, endPoint x: 457, endPoint y: 175, distance: 71.4
click at [413, 229] on label "False" at bounding box center [405, 224] width 50 height 16
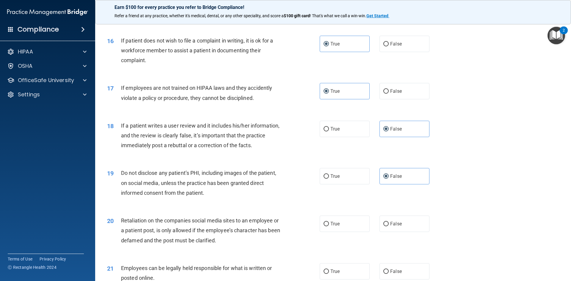
click at [389, 226] on input "False" at bounding box center [386, 224] width 5 height 4
radio input "true"
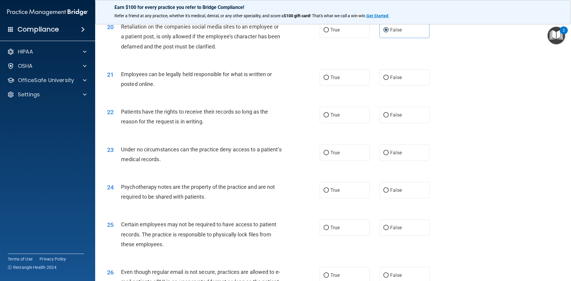
scroll to position [952, 0]
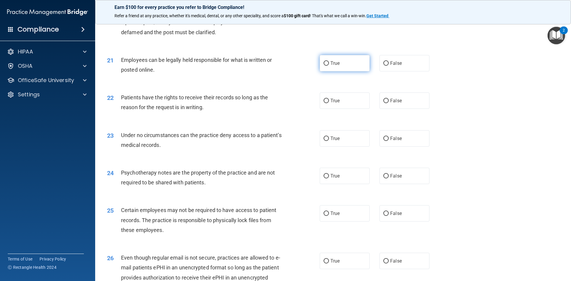
click at [361, 71] on label "True" at bounding box center [345, 63] width 50 height 16
click at [329, 66] on input "True" at bounding box center [326, 63] width 5 height 4
radio input "true"
click at [358, 108] on label "True" at bounding box center [345, 101] width 50 height 16
click at [329, 103] on input "True" at bounding box center [326, 101] width 5 height 4
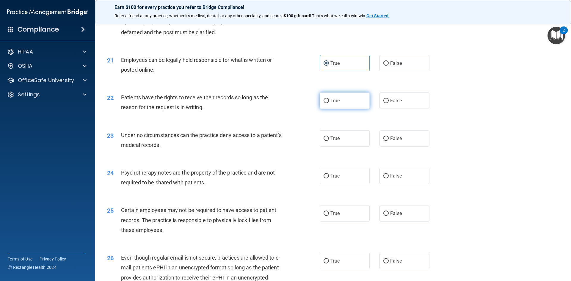
radio input "true"
click at [405, 147] on label "False" at bounding box center [405, 138] width 50 height 16
click at [389, 141] on input "False" at bounding box center [386, 139] width 5 height 4
radio input "true"
drag, startPoint x: 405, startPoint y: 188, endPoint x: 421, endPoint y: 193, distance: 15.9
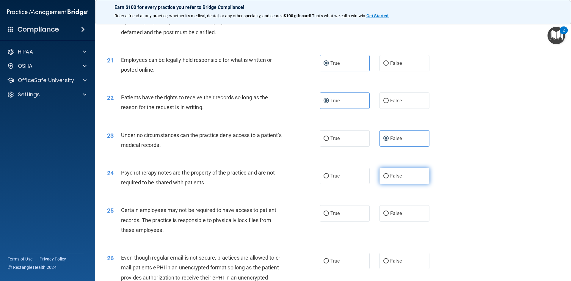
click at [406, 184] on label "False" at bounding box center [405, 176] width 50 height 16
click at [389, 179] on input "False" at bounding box center [386, 176] width 5 height 4
radio input "true"
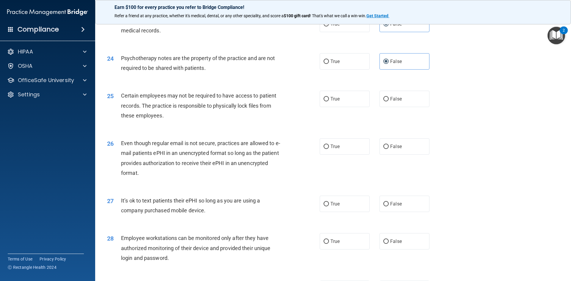
scroll to position [1071, 0]
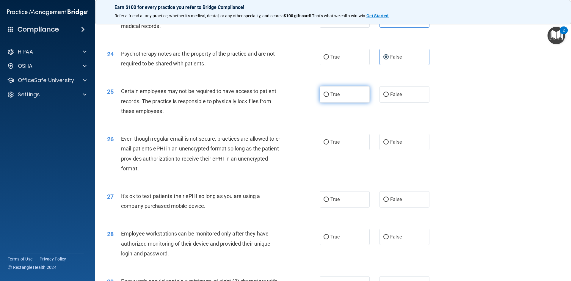
click at [336, 101] on label "True" at bounding box center [345, 94] width 50 height 16
click at [329, 97] on input "True" at bounding box center [326, 95] width 5 height 4
radio input "true"
drag, startPoint x: 385, startPoint y: 150, endPoint x: 416, endPoint y: 199, distance: 58.0
click at [389, 150] on label "False" at bounding box center [405, 142] width 50 height 16
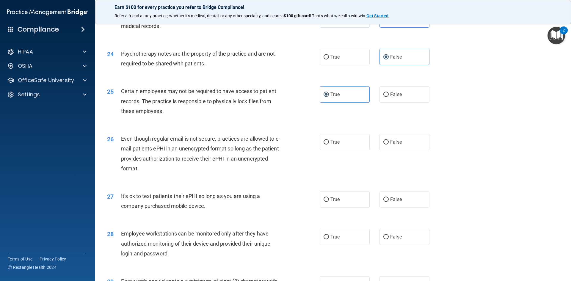
click at [389, 145] on input "False" at bounding box center [386, 142] width 5 height 4
radio input "true"
click at [409, 208] on label "False" at bounding box center [405, 199] width 50 height 16
click at [389, 202] on input "False" at bounding box center [386, 200] width 5 height 4
radio input "true"
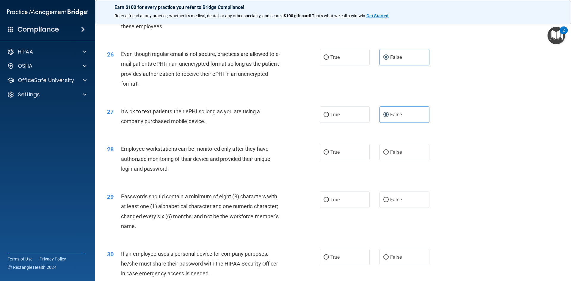
scroll to position [1213, 0]
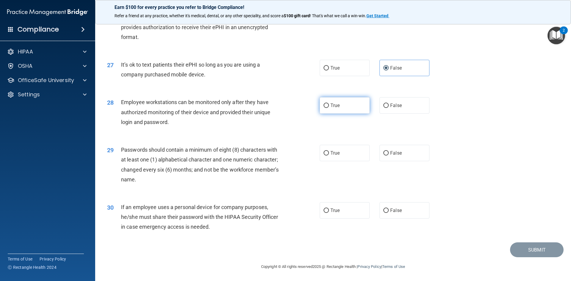
drag, startPoint x: 346, startPoint y: 112, endPoint x: 349, endPoint y: 113, distance: 3.1
click at [347, 112] on label "True" at bounding box center [345, 105] width 50 height 16
click at [329, 108] on input "True" at bounding box center [326, 106] width 5 height 4
radio input "true"
click at [347, 151] on label "True" at bounding box center [345, 153] width 50 height 16
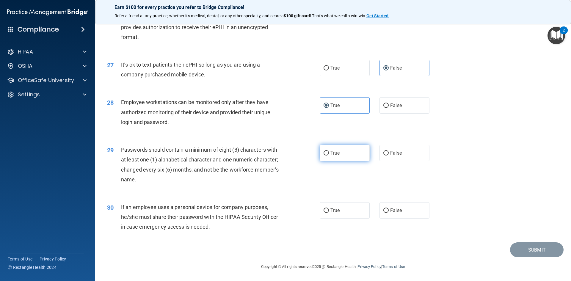
click at [329, 151] on input "True" at bounding box center [326, 153] width 5 height 4
radio input "true"
click at [339, 210] on label "True" at bounding box center [345, 210] width 50 height 16
click at [329, 210] on input "True" at bounding box center [326, 211] width 5 height 4
radio input "true"
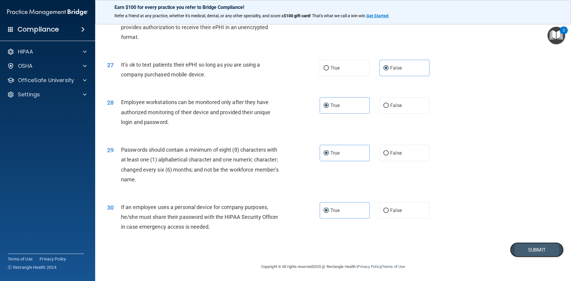
click at [535, 246] on button "Submit" at bounding box center [537, 250] width 54 height 15
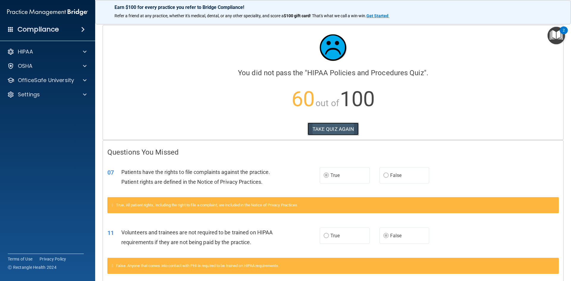
click at [333, 129] on button "TAKE QUIZ AGAIN" at bounding box center [333, 129] width 51 height 13
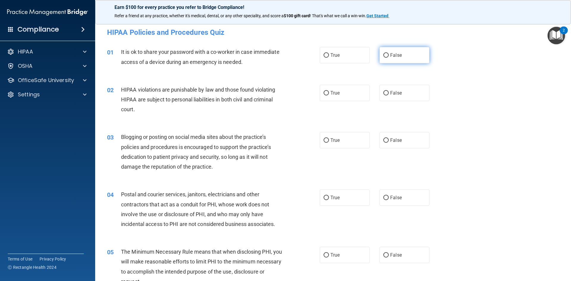
click at [402, 57] on label "False" at bounding box center [405, 55] width 50 height 16
click at [389, 57] on input "False" at bounding box center [386, 55] width 5 height 4
radio input "true"
drag, startPoint x: 333, startPoint y: 86, endPoint x: 343, endPoint y: 92, distance: 11.6
click at [338, 88] on label "True" at bounding box center [345, 93] width 50 height 16
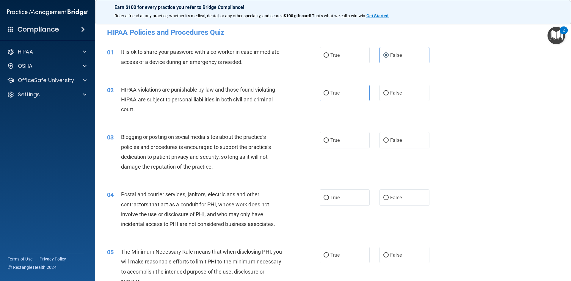
click at [341, 83] on div "02 HIPAA violations are punishable by law and those found violating HIPAA are s…" at bounding box center [333, 101] width 461 height 48
click at [345, 90] on label "True" at bounding box center [345, 93] width 50 height 16
click at [329, 91] on input "True" at bounding box center [326, 93] width 5 height 4
radio input "true"
click at [399, 148] on div "03 Blogging or posting on social media sites about the practice’s policies and …" at bounding box center [333, 153] width 461 height 57
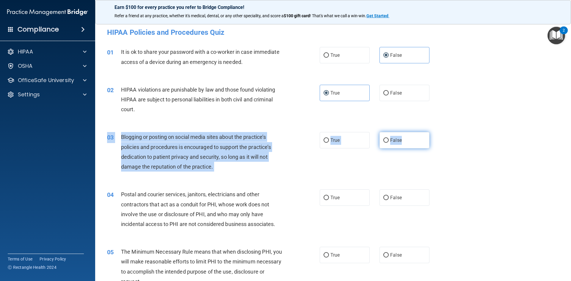
click at [401, 143] on label "False" at bounding box center [405, 140] width 50 height 16
click at [389, 143] on input "False" at bounding box center [386, 140] width 5 height 4
radio input "true"
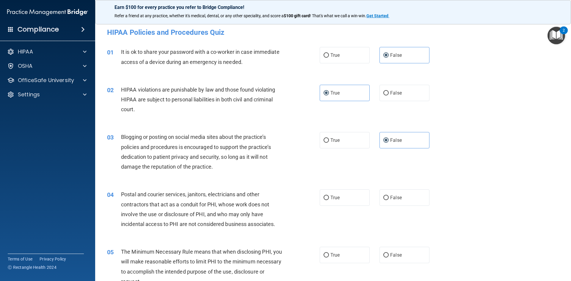
drag, startPoint x: 474, startPoint y: 219, endPoint x: 478, endPoint y: 218, distance: 4.3
click at [475, 218] on div "04 Postal and courier services, janitors, electricians and other contractors th…" at bounding box center [333, 210] width 461 height 57
click at [130, 130] on div "03 Blogging or posting on social media sites about the practice’s policies and …" at bounding box center [333, 153] width 461 height 57
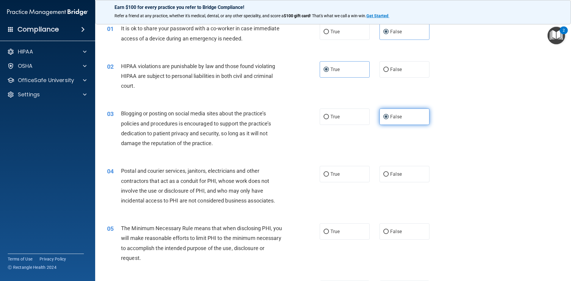
scroll to position [60, 0]
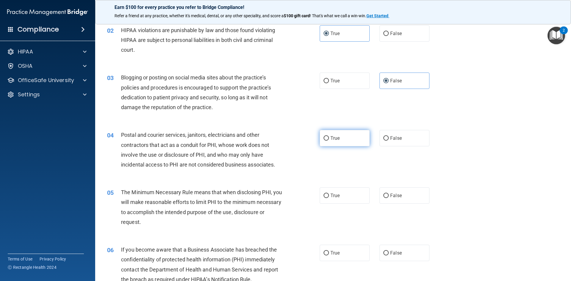
drag, startPoint x: 354, startPoint y: 133, endPoint x: 360, endPoint y: 143, distance: 11.6
click at [355, 134] on label "True" at bounding box center [345, 138] width 50 height 16
click at [329, 136] on input "True" at bounding box center [326, 138] width 5 height 4
radio input "true"
drag, startPoint x: 344, startPoint y: 192, endPoint x: 358, endPoint y: 189, distance: 14.6
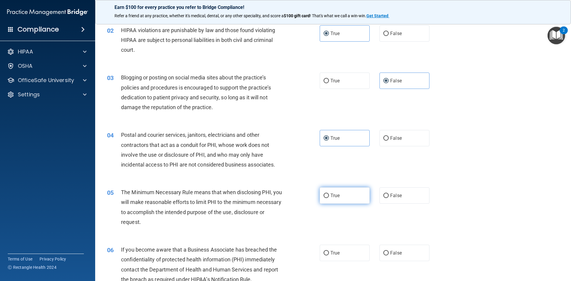
click at [345, 192] on label "True" at bounding box center [345, 195] width 50 height 16
click at [329, 194] on input "True" at bounding box center [326, 196] width 5 height 4
radio input "true"
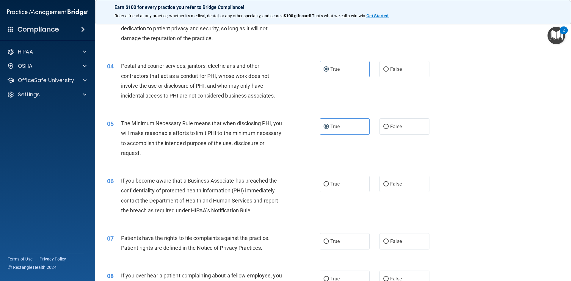
scroll to position [149, 0]
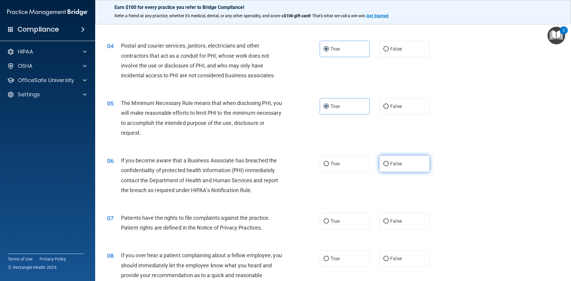
click at [408, 159] on label "False" at bounding box center [405, 164] width 50 height 16
click at [389, 162] on input "False" at bounding box center [386, 164] width 5 height 4
radio input "true"
click at [350, 221] on label "True" at bounding box center [345, 221] width 50 height 16
click at [329, 221] on input "True" at bounding box center [326, 221] width 5 height 4
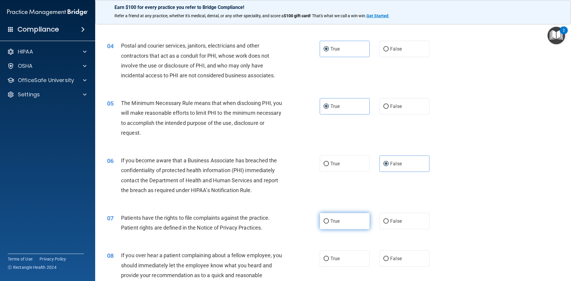
radio input "true"
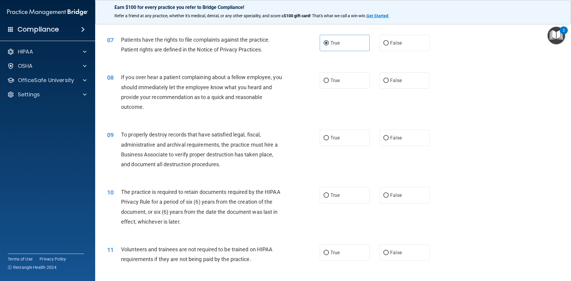
scroll to position [327, 0]
drag, startPoint x: 394, startPoint y: 85, endPoint x: 399, endPoint y: 101, distance: 16.7
click at [395, 87] on label "False" at bounding box center [405, 80] width 50 height 16
click at [389, 83] on input "False" at bounding box center [386, 80] width 5 height 4
radio input "true"
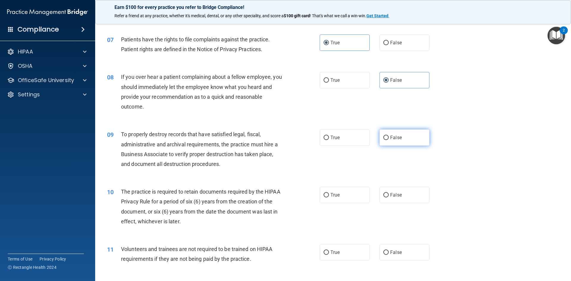
click at [406, 139] on label "False" at bounding box center [405, 137] width 50 height 16
click at [389, 139] on input "False" at bounding box center [386, 138] width 5 height 4
radio input "true"
drag, startPoint x: 336, startPoint y: 195, endPoint x: 351, endPoint y: 200, distance: 15.7
click at [337, 196] on span "True" at bounding box center [335, 195] width 9 height 6
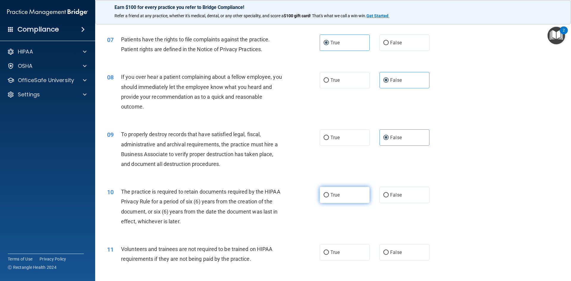
click at [329, 196] on input "True" at bounding box center [326, 195] width 5 height 4
radio input "true"
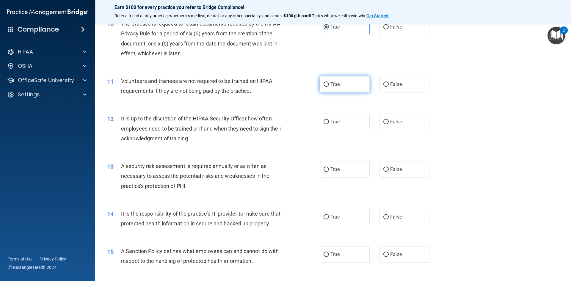
scroll to position [506, 0]
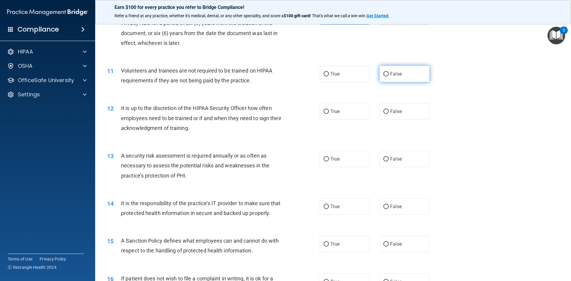
click at [383, 80] on label "False" at bounding box center [405, 74] width 50 height 16
click at [384, 76] on input "False" at bounding box center [386, 74] width 5 height 4
radio input "true"
drag, startPoint x: 395, startPoint y: 106, endPoint x: 397, endPoint y: 123, distance: 17.1
click at [395, 107] on label "False" at bounding box center [405, 111] width 50 height 16
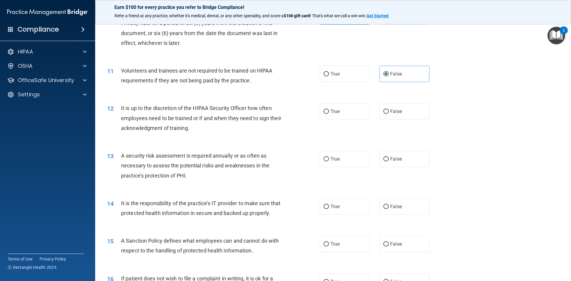
click at [389, 110] on input "False" at bounding box center [386, 112] width 5 height 4
radio input "true"
drag, startPoint x: 349, startPoint y: 159, endPoint x: 357, endPoint y: 160, distance: 8.7
click at [349, 159] on label "True" at bounding box center [345, 159] width 50 height 16
click at [329, 159] on input "True" at bounding box center [326, 159] width 5 height 4
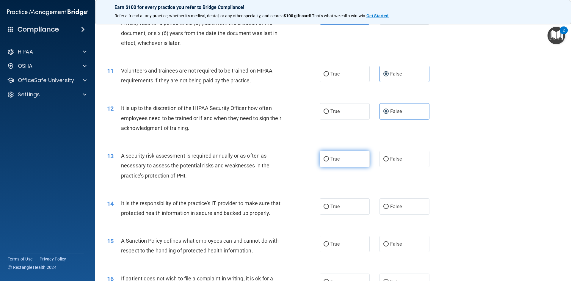
radio input "true"
click at [403, 208] on label "False" at bounding box center [405, 207] width 50 height 16
click at [389, 208] on input "False" at bounding box center [386, 207] width 5 height 4
radio input "true"
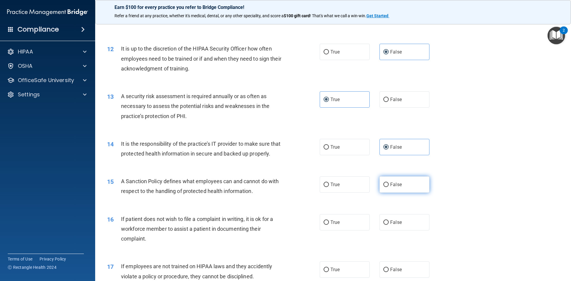
click at [405, 193] on label "False" at bounding box center [405, 184] width 50 height 16
click at [389, 187] on input "False" at bounding box center [386, 185] width 5 height 4
radio input "true"
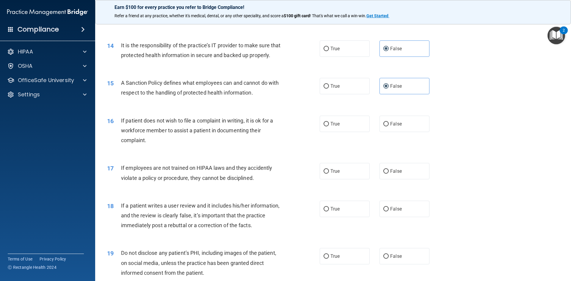
scroll to position [685, 0]
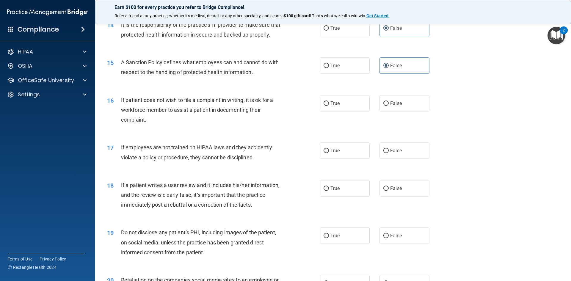
drag, startPoint x: 354, startPoint y: 113, endPoint x: 376, endPoint y: 129, distance: 27.4
click at [354, 112] on label "True" at bounding box center [345, 103] width 50 height 16
click at [329, 106] on input "True" at bounding box center [326, 103] width 5 height 4
radio input "true"
click at [397, 154] on span "False" at bounding box center [396, 151] width 12 height 6
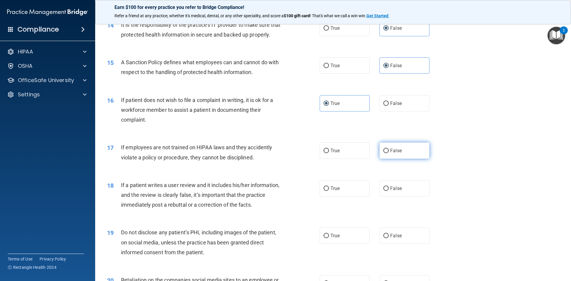
click at [389, 153] on input "False" at bounding box center [386, 151] width 5 height 4
radio input "true"
click at [399, 191] on label "False" at bounding box center [405, 188] width 50 height 16
click at [389, 191] on input "False" at bounding box center [386, 189] width 5 height 4
radio input "true"
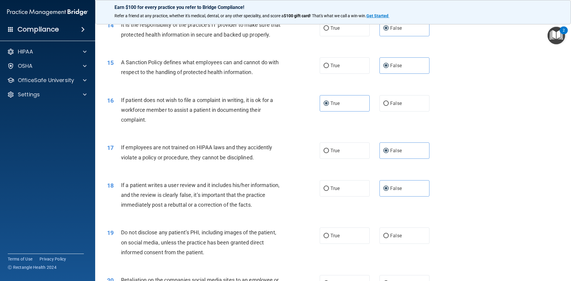
drag, startPoint x: 343, startPoint y: 249, endPoint x: 359, endPoint y: 231, distance: 24.1
click at [343, 244] on label "True" at bounding box center [345, 236] width 50 height 16
click at [329, 238] on input "True" at bounding box center [326, 236] width 5 height 4
radio input "true"
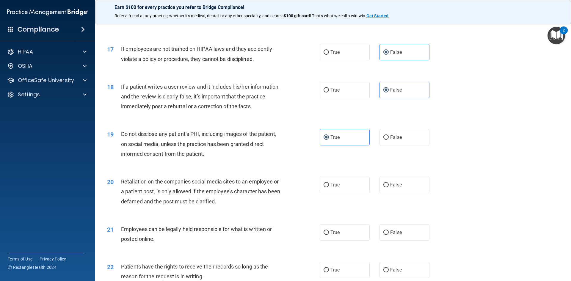
scroll to position [804, 0]
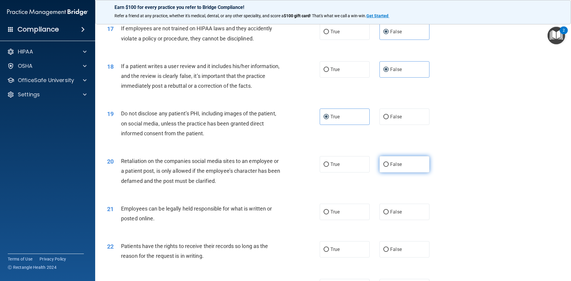
click at [401, 173] on label "False" at bounding box center [405, 164] width 50 height 16
click at [389, 167] on input "False" at bounding box center [386, 164] width 5 height 4
radio input "true"
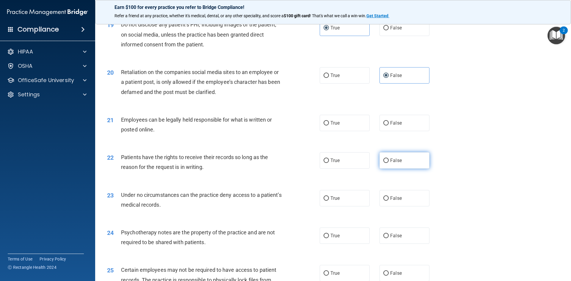
scroll to position [893, 0]
drag, startPoint x: 338, startPoint y: 131, endPoint x: 345, endPoint y: 134, distance: 7.1
click at [339, 131] on label "True" at bounding box center [345, 123] width 50 height 16
click at [329, 125] on input "True" at bounding box center [326, 123] width 5 height 4
radio input "true"
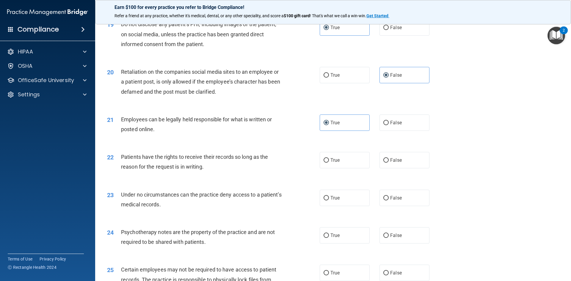
drag, startPoint x: 397, startPoint y: 171, endPoint x: 408, endPoint y: 180, distance: 13.7
click at [402, 168] on label "False" at bounding box center [405, 160] width 50 height 16
click at [406, 199] on label "False" at bounding box center [405, 198] width 50 height 16
click at [389, 199] on input "False" at bounding box center [386, 198] width 5 height 4
radio input "true"
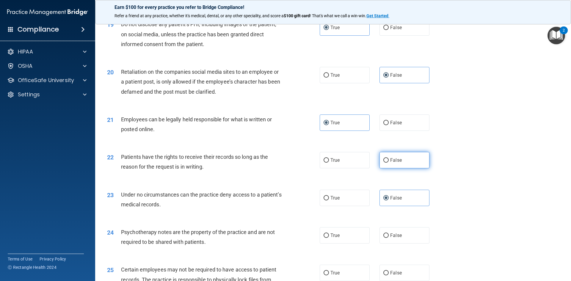
click at [397, 165] on label "False" at bounding box center [405, 160] width 50 height 16
click at [389, 163] on input "False" at bounding box center [386, 160] width 5 height 4
radio input "true"
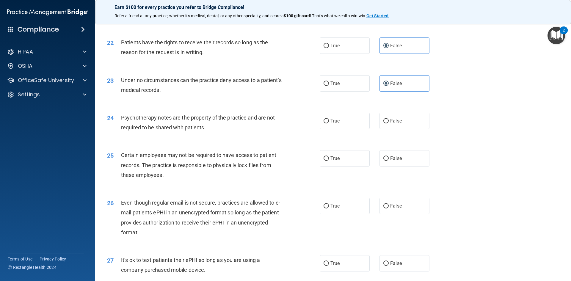
scroll to position [1012, 0]
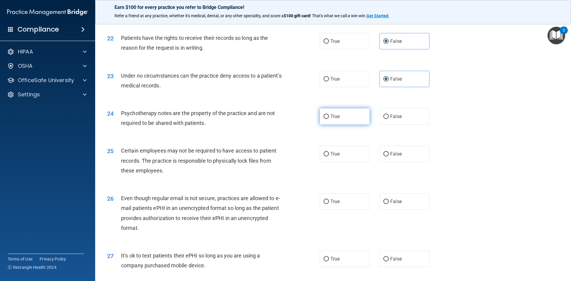
click at [346, 124] on label "True" at bounding box center [345, 116] width 50 height 16
click at [329, 119] on input "True" at bounding box center [326, 117] width 5 height 4
radio input "true"
click at [352, 161] on label "True" at bounding box center [345, 154] width 50 height 16
click at [329, 157] on input "True" at bounding box center [326, 154] width 5 height 4
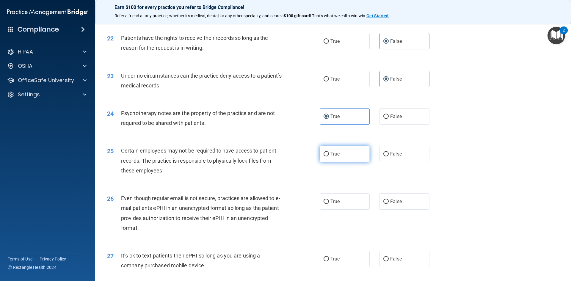
radio input "true"
click at [346, 204] on label "True" at bounding box center [345, 201] width 50 height 16
click at [329, 204] on input "True" at bounding box center [326, 202] width 5 height 4
radio input "true"
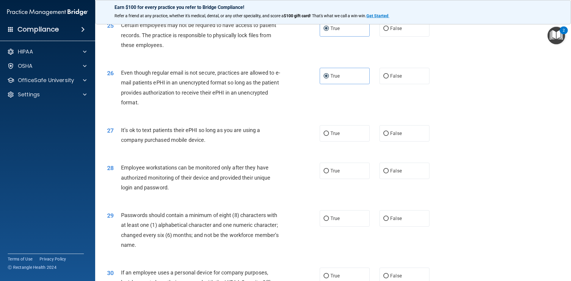
scroll to position [1161, 0]
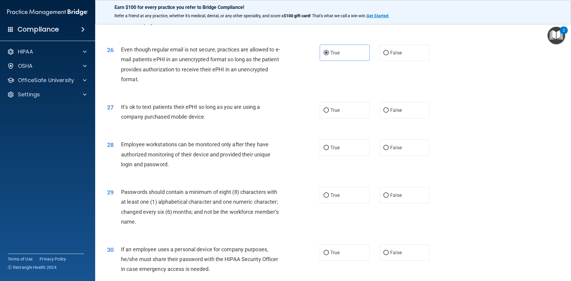
drag, startPoint x: 403, startPoint y: 125, endPoint x: 408, endPoint y: 143, distance: 18.4
click at [404, 118] on label "False" at bounding box center [405, 110] width 50 height 16
click at [389, 113] on input "False" at bounding box center [386, 110] width 5 height 4
radio input "true"
click at [407, 156] on label "False" at bounding box center [405, 148] width 50 height 16
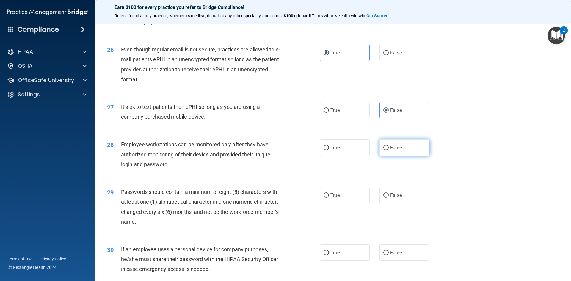
click at [389, 150] on input "False" at bounding box center [386, 148] width 5 height 4
radio input "true"
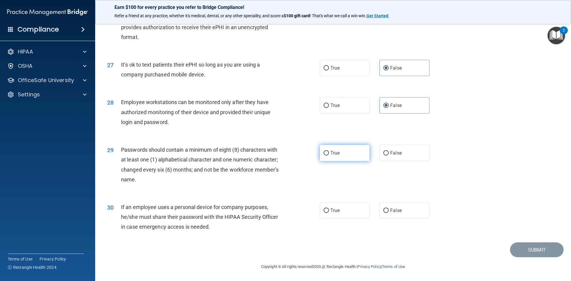
click at [342, 154] on label "True" at bounding box center [345, 153] width 50 height 16
click at [329, 154] on input "True" at bounding box center [326, 153] width 5 height 4
radio input "true"
click at [392, 216] on label "False" at bounding box center [405, 210] width 50 height 16
click at [389, 213] on input "False" at bounding box center [386, 211] width 5 height 4
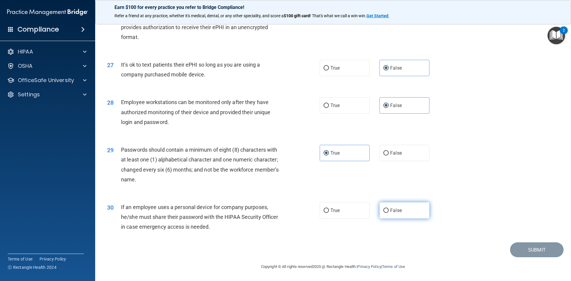
radio input "true"
click at [526, 251] on button "Submit" at bounding box center [537, 250] width 54 height 15
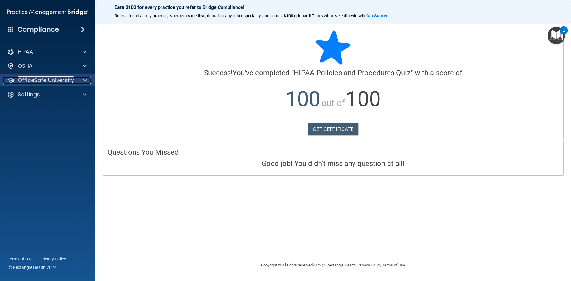
click at [73, 80] on p "OfficeSafe University" at bounding box center [46, 80] width 56 height 7
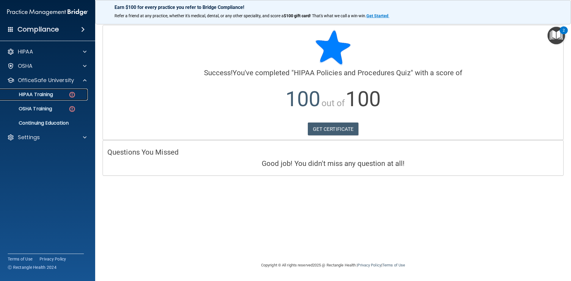
click at [58, 97] on div "HIPAA Training" at bounding box center [44, 95] width 81 height 6
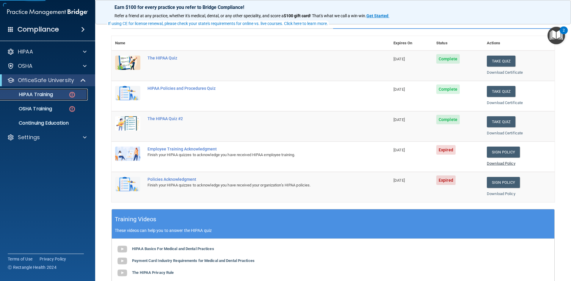
scroll to position [60, 0]
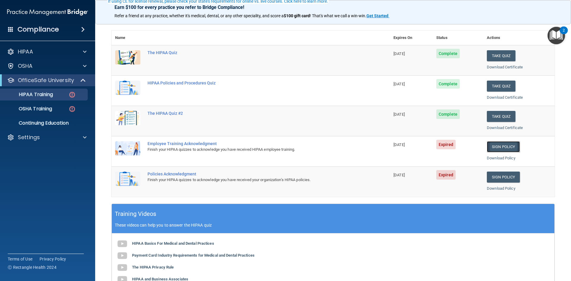
click at [501, 147] on link "Sign Policy" at bounding box center [503, 146] width 33 height 11
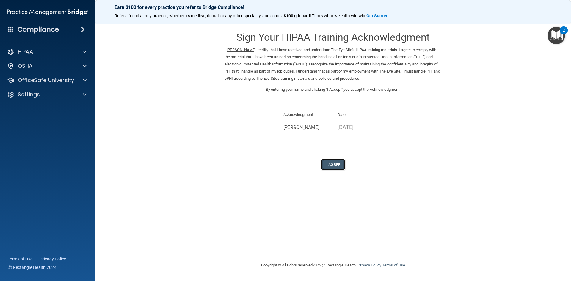
click at [326, 161] on button "I Agree" at bounding box center [333, 164] width 24 height 11
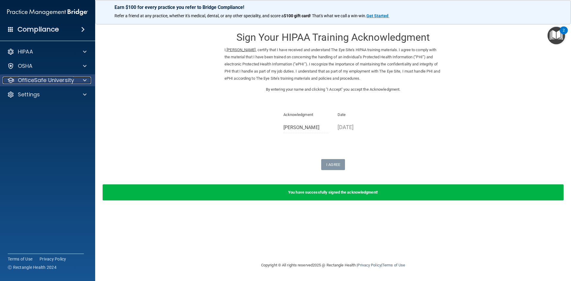
click at [49, 81] on p "OfficeSafe University" at bounding box center [46, 80] width 56 height 7
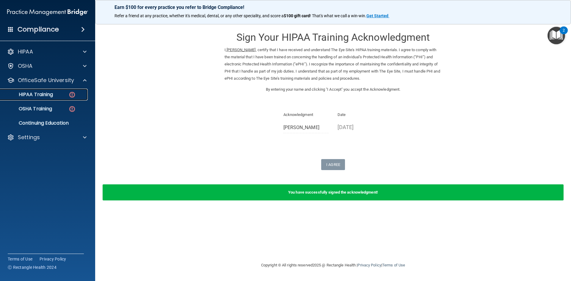
click at [54, 97] on div "HIPAA Training" at bounding box center [44, 95] width 81 height 6
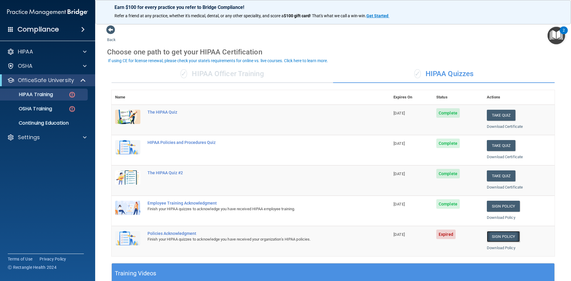
click at [496, 233] on link "Sign Policy" at bounding box center [503, 236] width 33 height 11
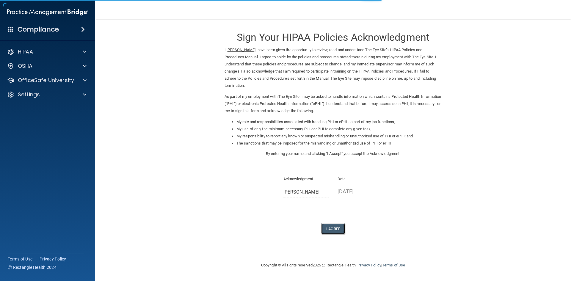
click at [328, 224] on button "I Agree" at bounding box center [333, 229] width 24 height 11
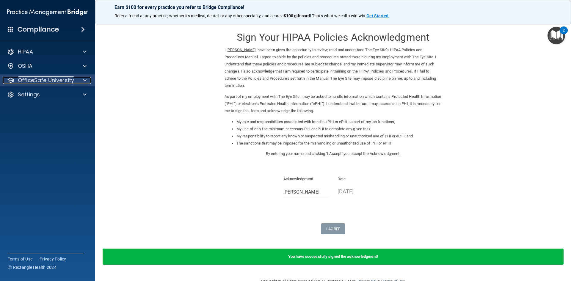
click at [48, 80] on p "OfficeSafe University" at bounding box center [46, 80] width 56 height 7
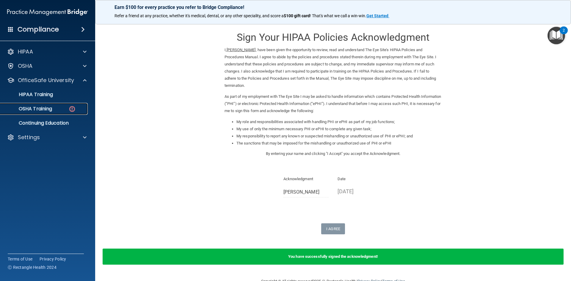
click at [44, 109] on p "OSHA Training" at bounding box center [28, 109] width 48 height 6
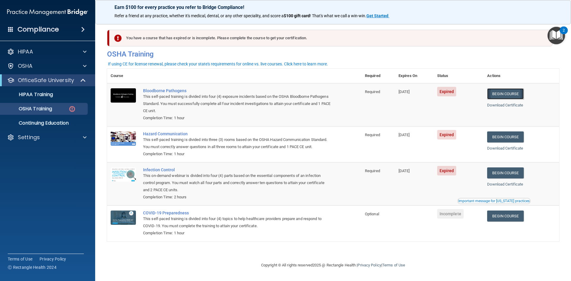
click at [510, 97] on link "Begin Course" at bounding box center [505, 93] width 36 height 11
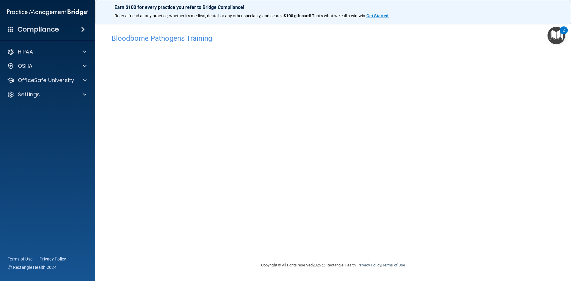
click at [458, 277] on main "Bloodborne Pathogens Training This course doesn’t expire until 12/27/2024. Are …" at bounding box center [333, 150] width 476 height 262
click at [418, 242] on div "Bloodborne Pathogens Training This course doesn’t expire until 12/27/2024. Are …" at bounding box center [333, 146] width 452 height 231
click at [58, 79] on p "OfficeSafe University" at bounding box center [46, 80] width 56 height 7
click at [39, 109] on p "OSHA Training" at bounding box center [28, 109] width 48 height 6
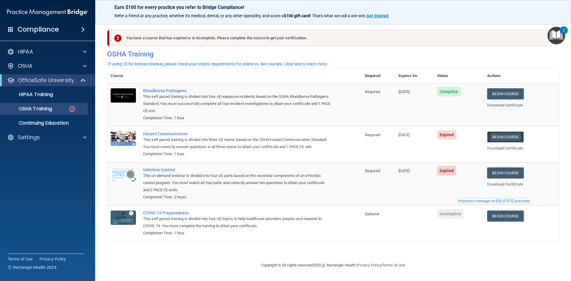
click at [501, 138] on link "Begin Course" at bounding box center [505, 137] width 36 height 11
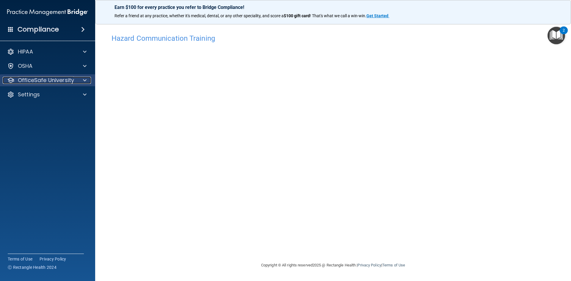
click at [42, 79] on p "OfficeSafe University" at bounding box center [46, 80] width 56 height 7
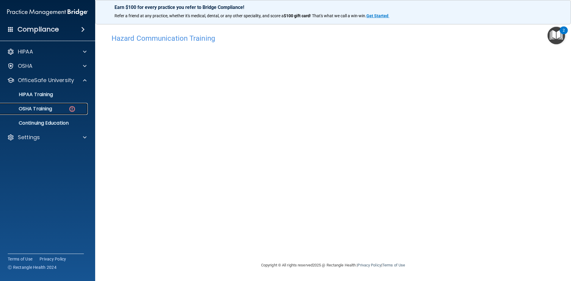
click at [58, 111] on div "OSHA Training" at bounding box center [44, 109] width 81 height 6
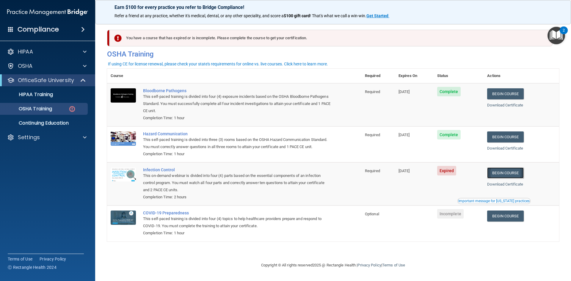
click at [518, 172] on link "Begin Course" at bounding box center [505, 173] width 36 height 11
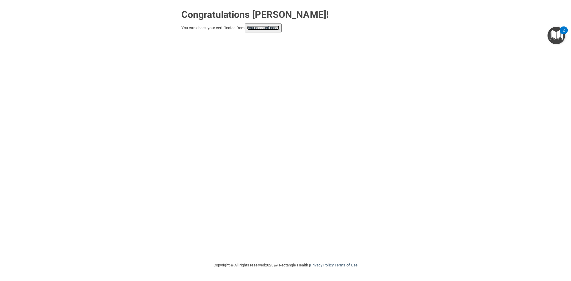
click at [255, 29] on link "your account page!" at bounding box center [263, 28] width 32 height 4
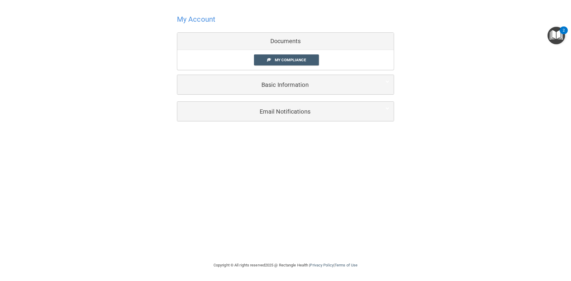
click at [202, 17] on h4 "My Account" at bounding box center [196, 19] width 38 height 8
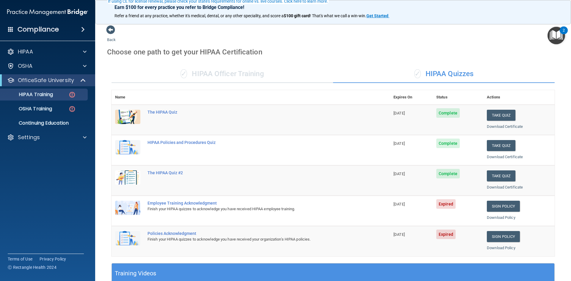
scroll to position [60, 0]
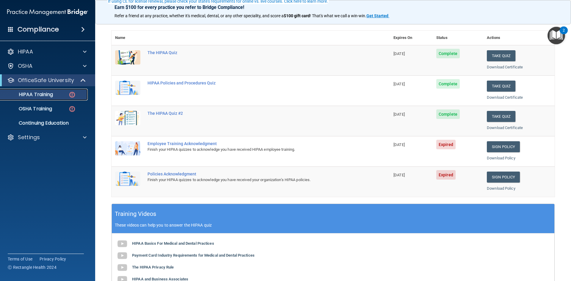
click at [57, 96] on div "HIPAA Training" at bounding box center [44, 95] width 81 height 6
click at [73, 80] on p "OfficeSafe University" at bounding box center [46, 80] width 56 height 7
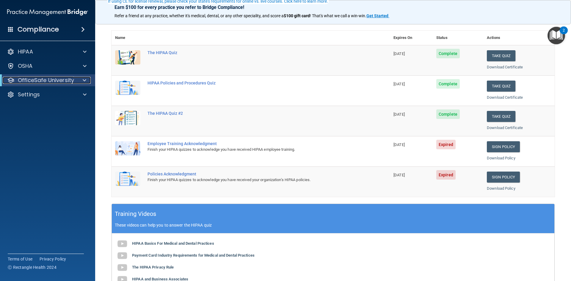
click at [83, 80] on span at bounding box center [85, 80] width 4 height 7
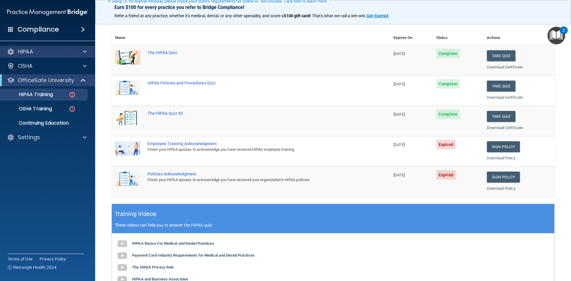
click at [37, 55] on div "HIPAA" at bounding box center [48, 52] width 96 height 12
click at [36, 53] on div "HIPAA" at bounding box center [40, 51] width 74 height 7
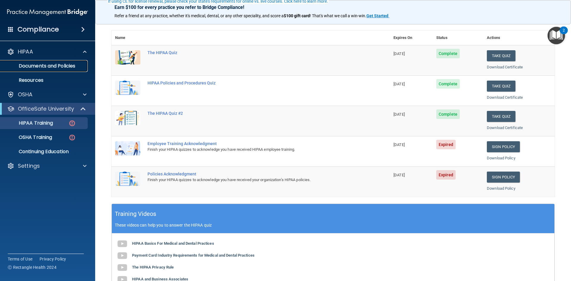
click at [30, 66] on p "Documents and Policies" at bounding box center [44, 66] width 81 height 6
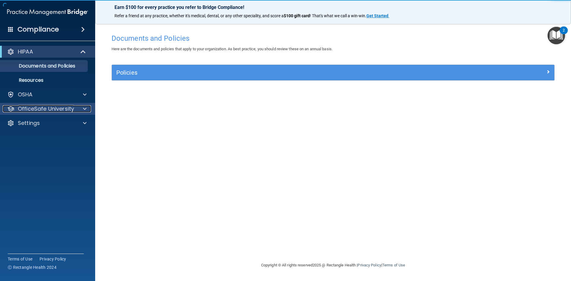
click at [54, 109] on p "OfficeSafe University" at bounding box center [46, 108] width 56 height 7
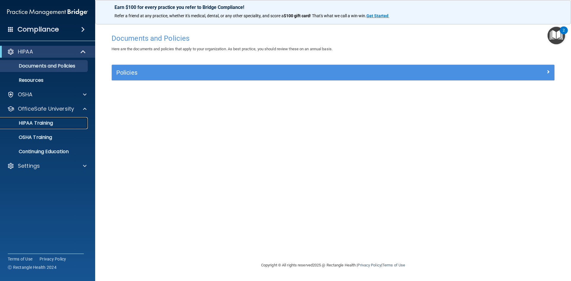
click at [44, 124] on p "HIPAA Training" at bounding box center [28, 123] width 49 height 6
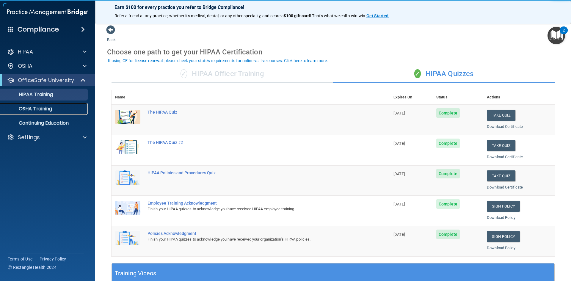
click at [50, 110] on p "OSHA Training" at bounding box center [28, 109] width 48 height 6
